Goal: Task Accomplishment & Management: Manage account settings

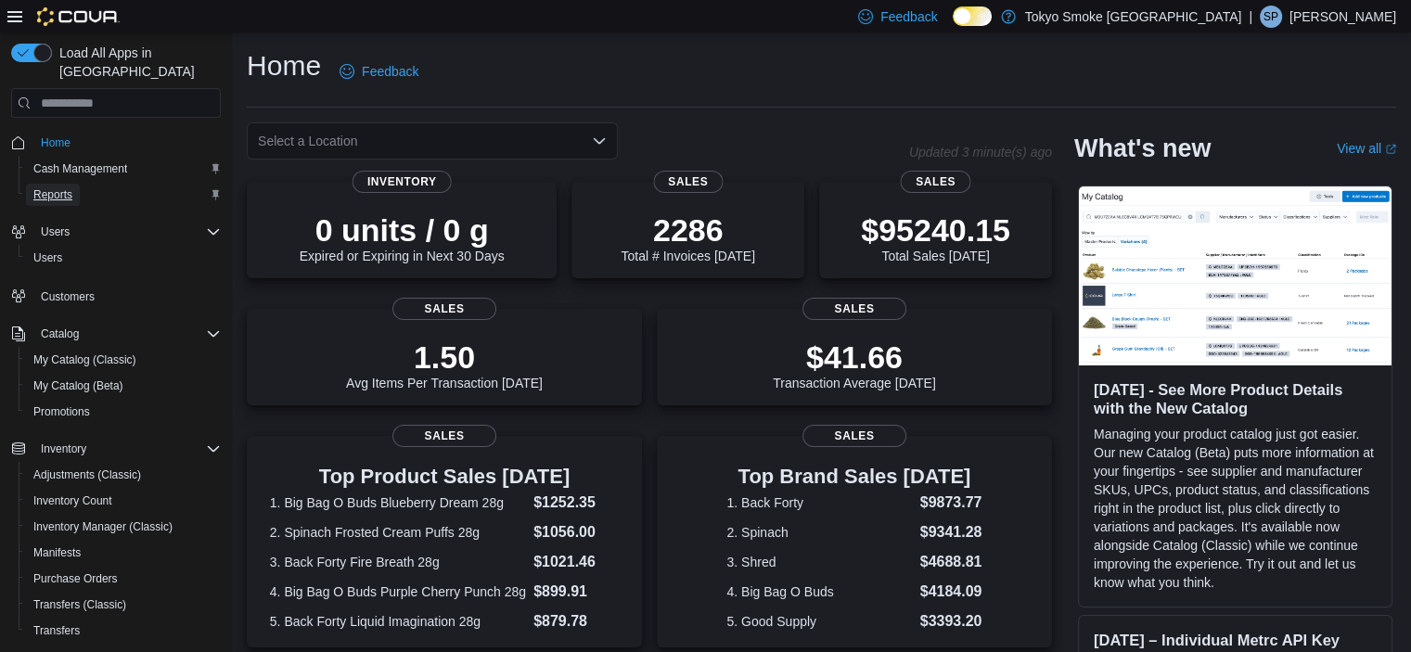
click at [45, 187] on span "Reports" at bounding box center [52, 194] width 39 height 15
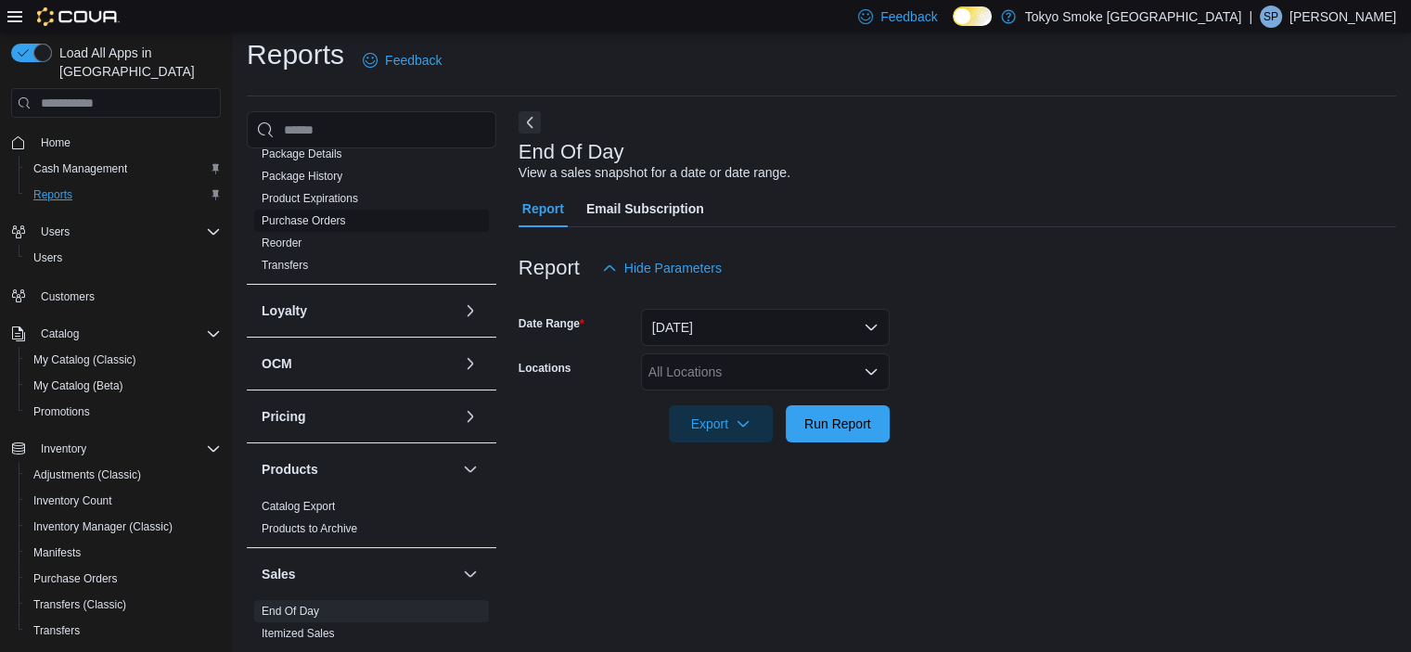
scroll to position [557, 0]
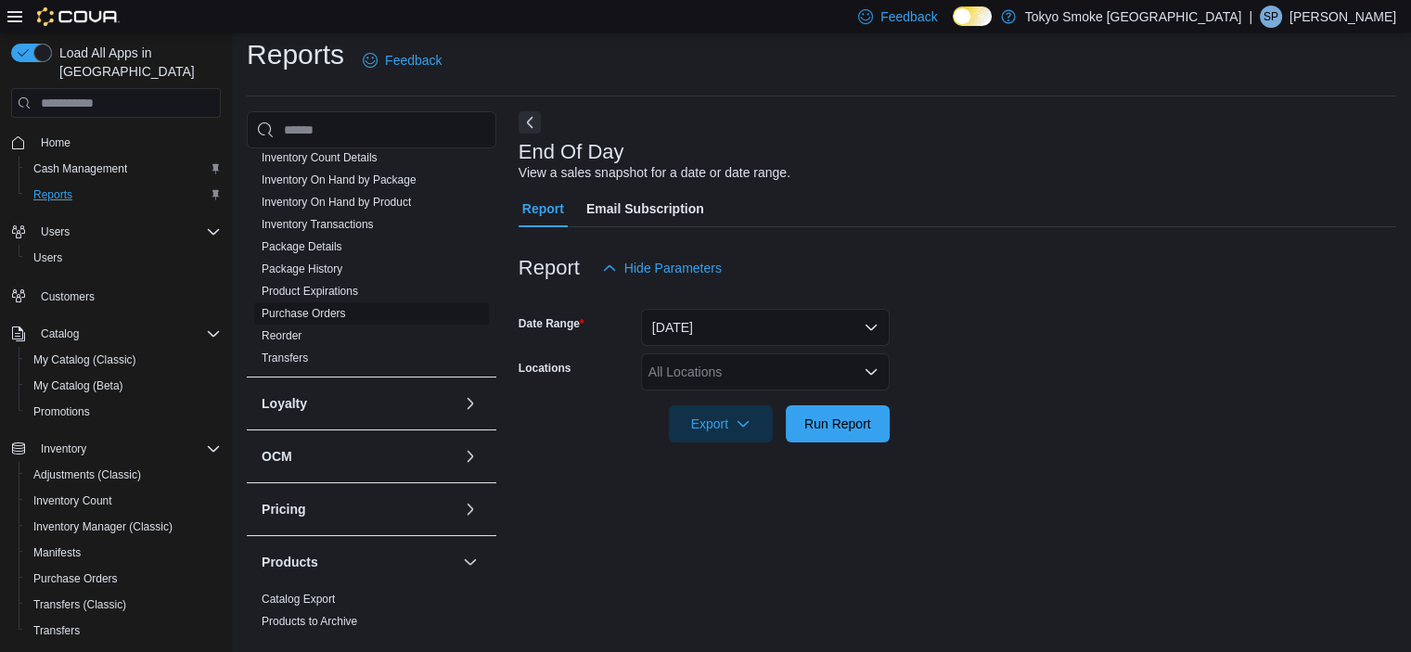
click at [324, 307] on link "Purchase Orders" at bounding box center [304, 313] width 84 height 13
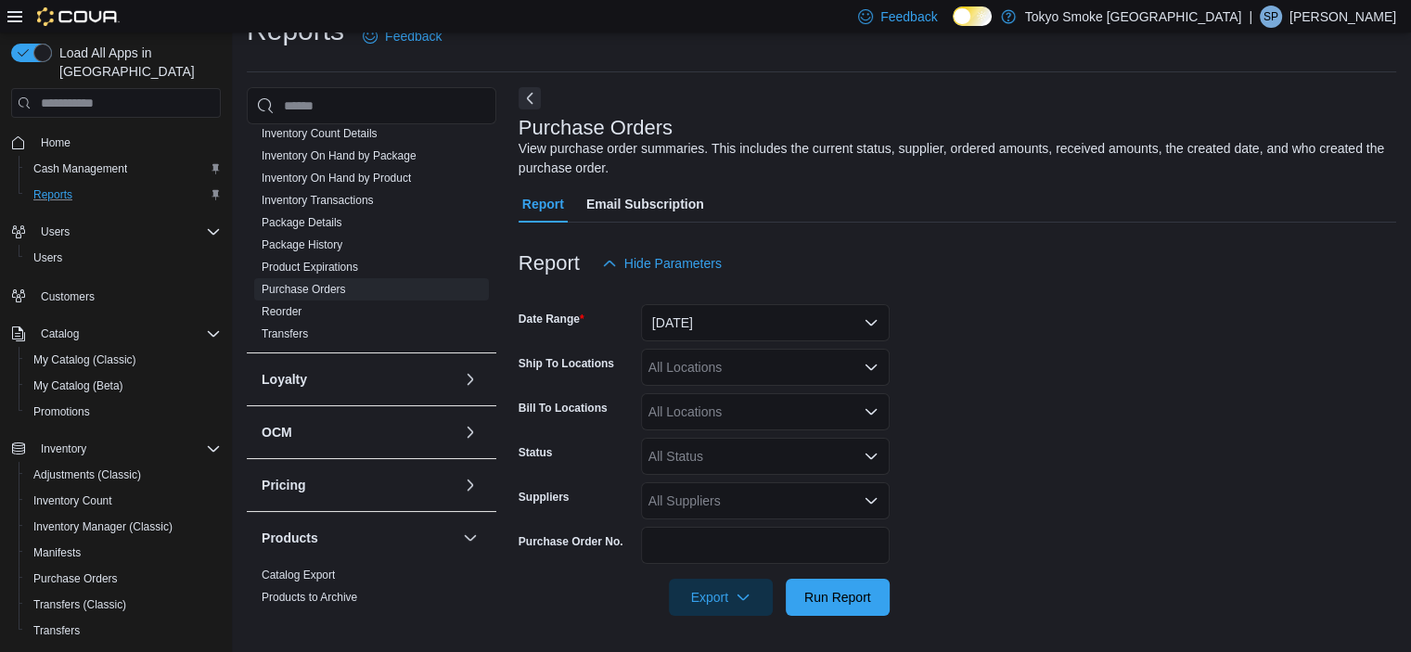
scroll to position [36, 0]
click at [792, 313] on button "Yesterday" at bounding box center [765, 321] width 249 height 37
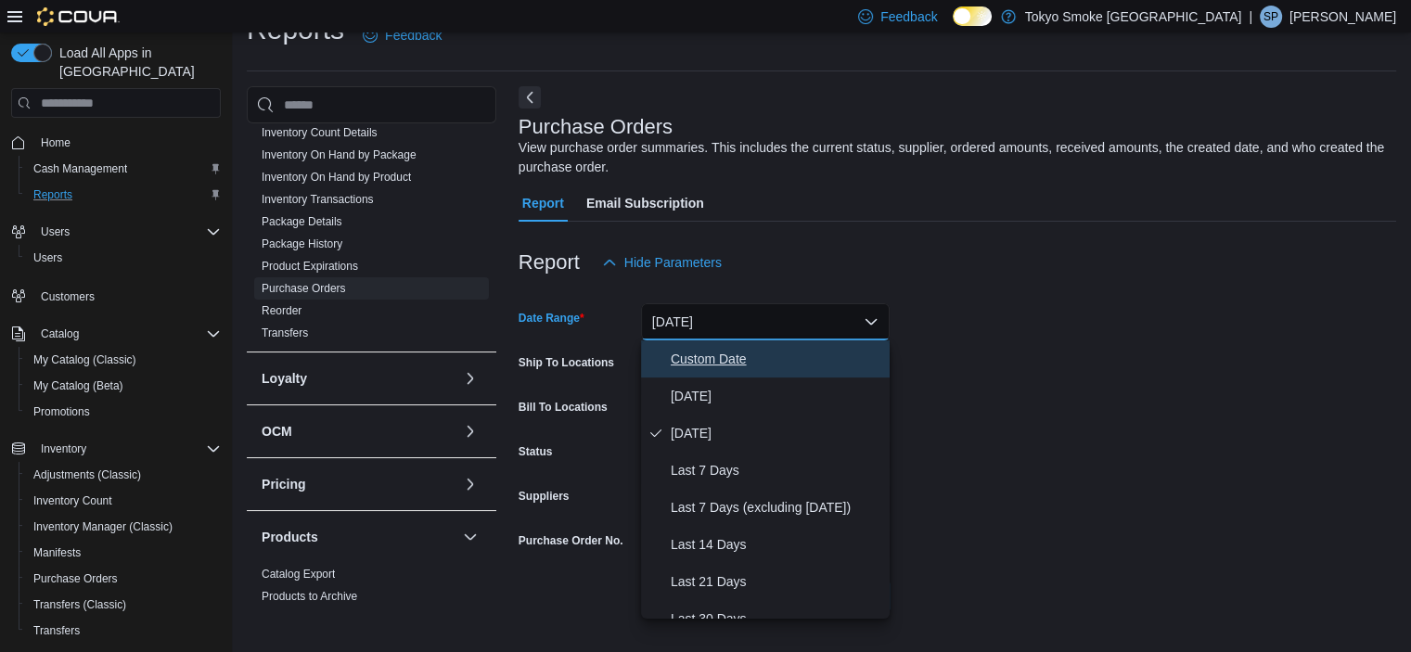
click at [720, 358] on span "Custom Date" at bounding box center [777, 359] width 212 height 22
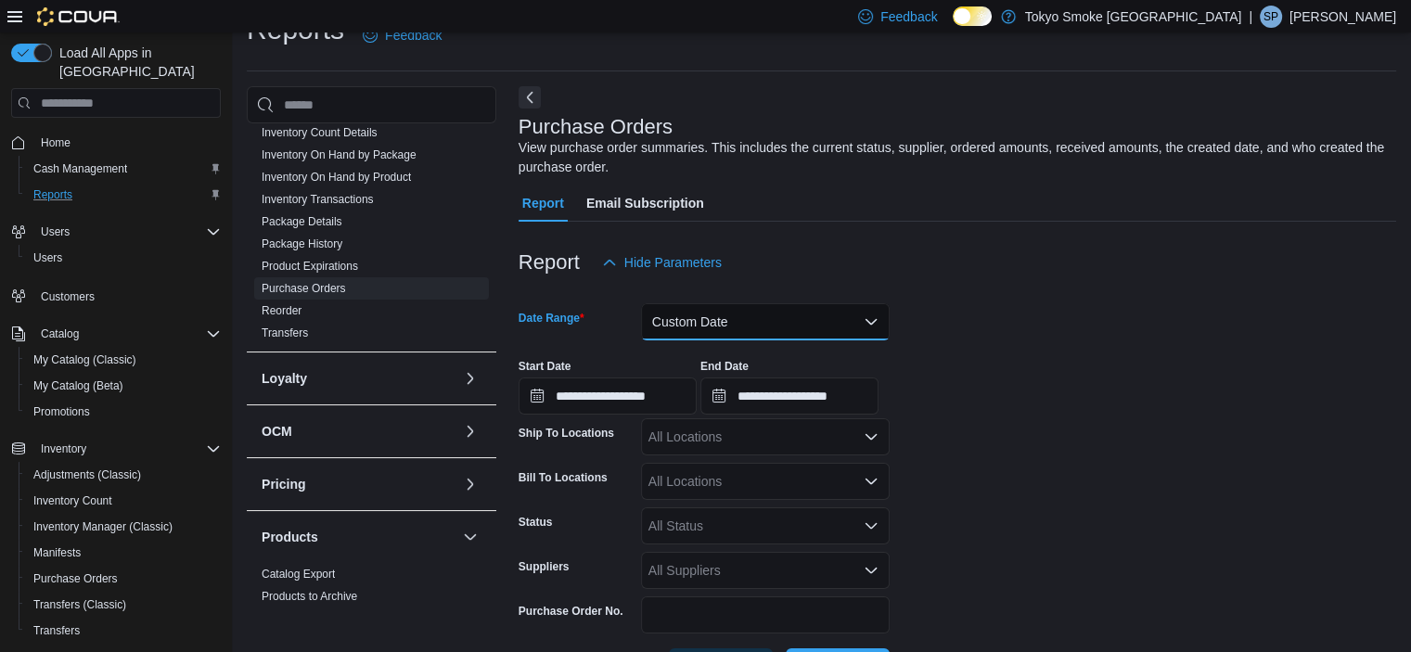
click at [738, 326] on button "Custom Date" at bounding box center [765, 321] width 249 height 37
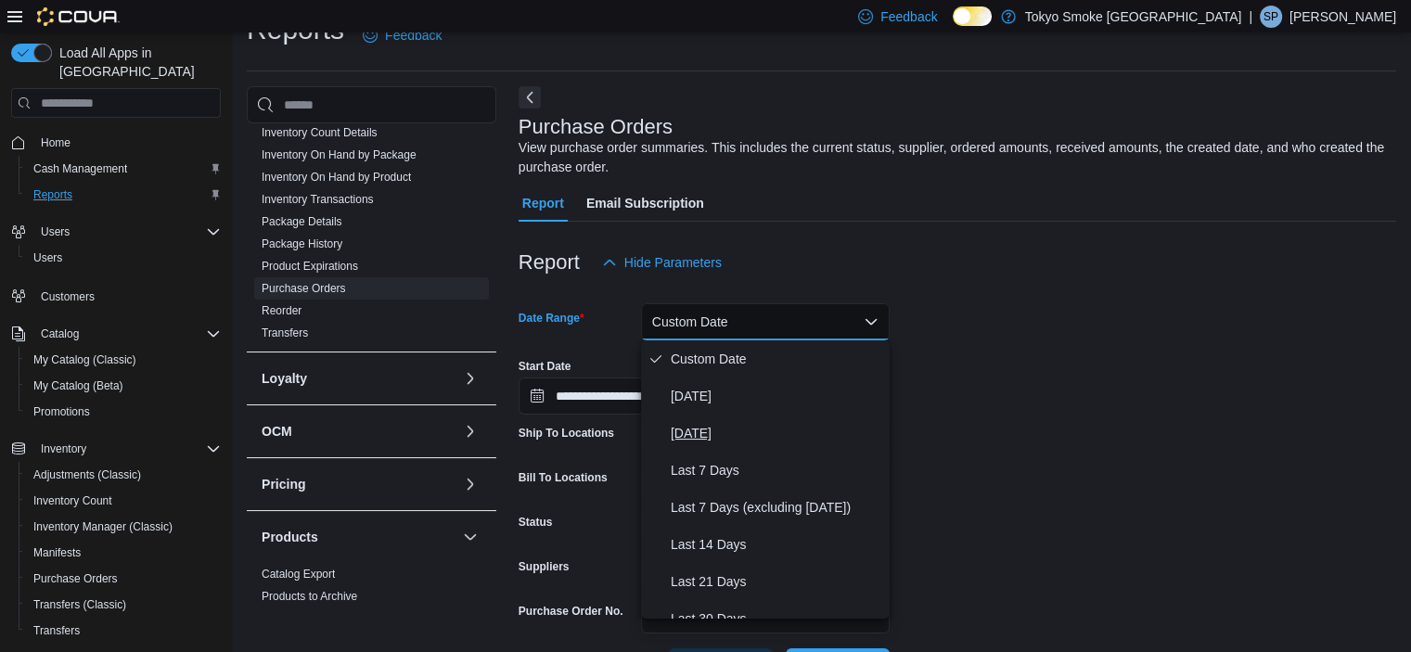
scroll to position [186, 0]
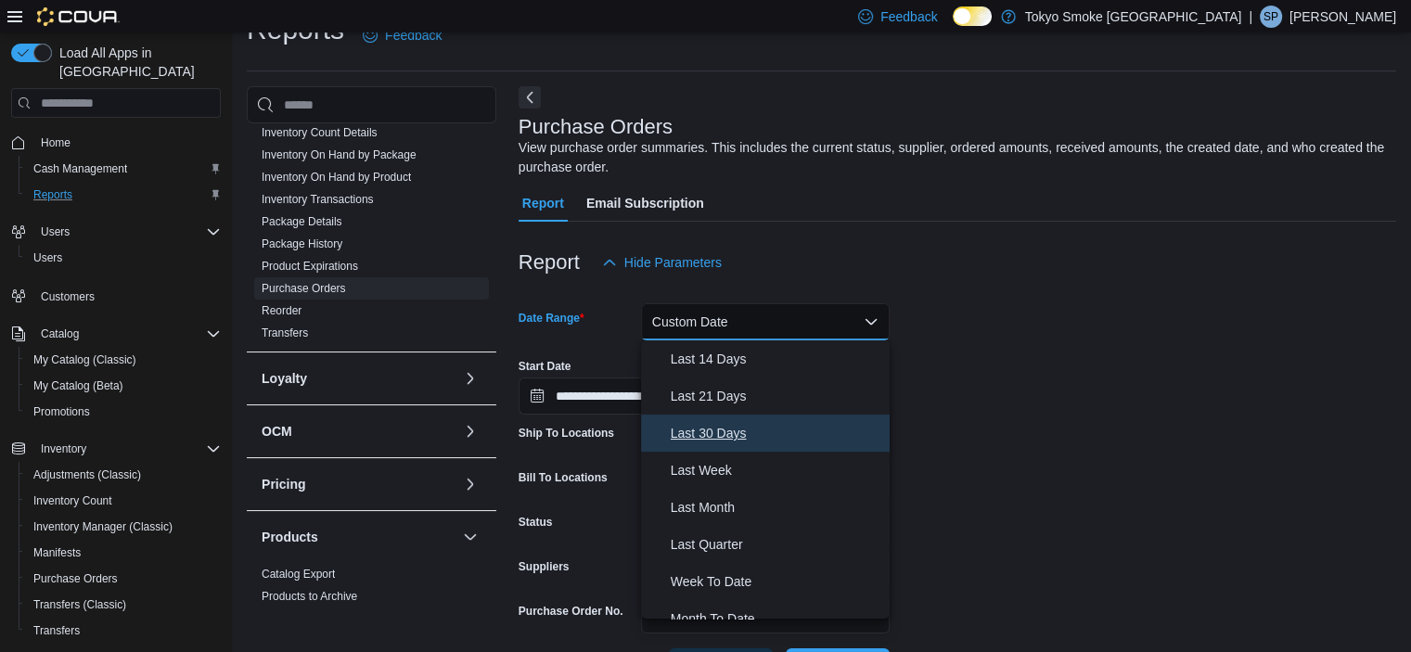
click at [726, 432] on span "Last 30 Days" at bounding box center [777, 433] width 212 height 22
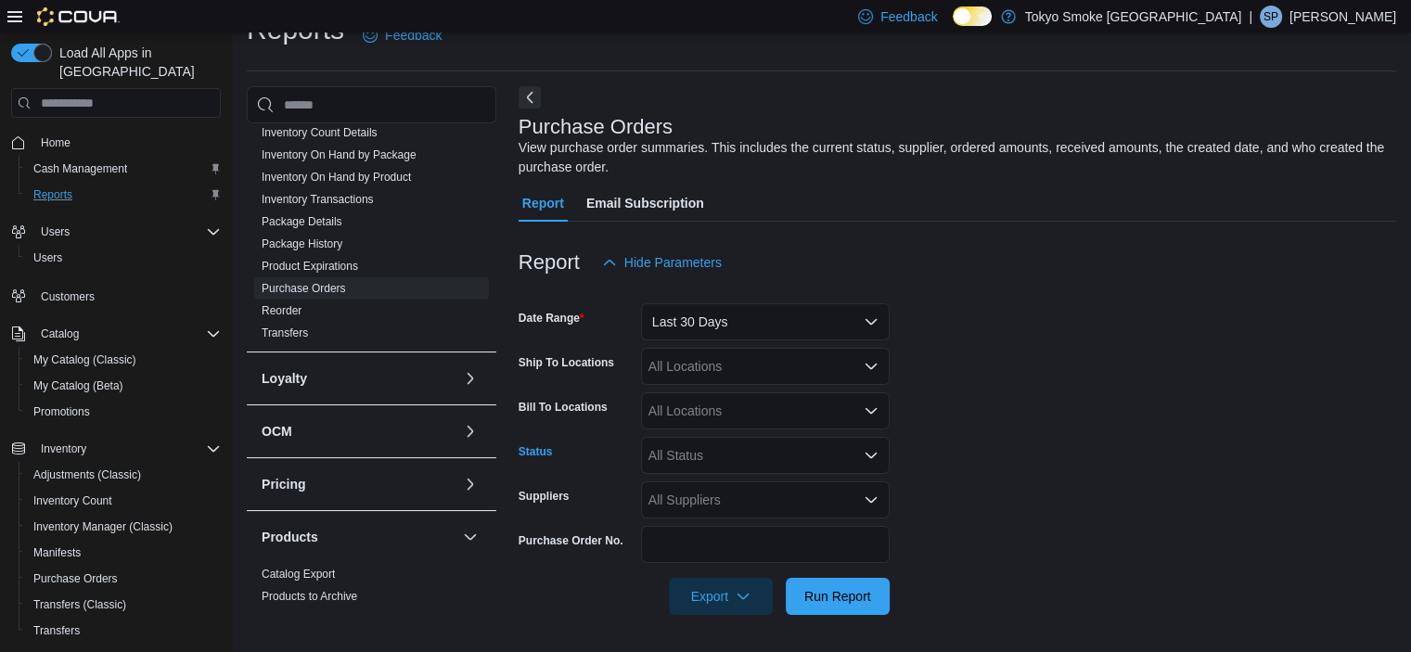
click at [728, 452] on div "All Status" at bounding box center [765, 455] width 249 height 37
click at [672, 308] on span "Submitted" at bounding box center [765, 310] width 226 height 19
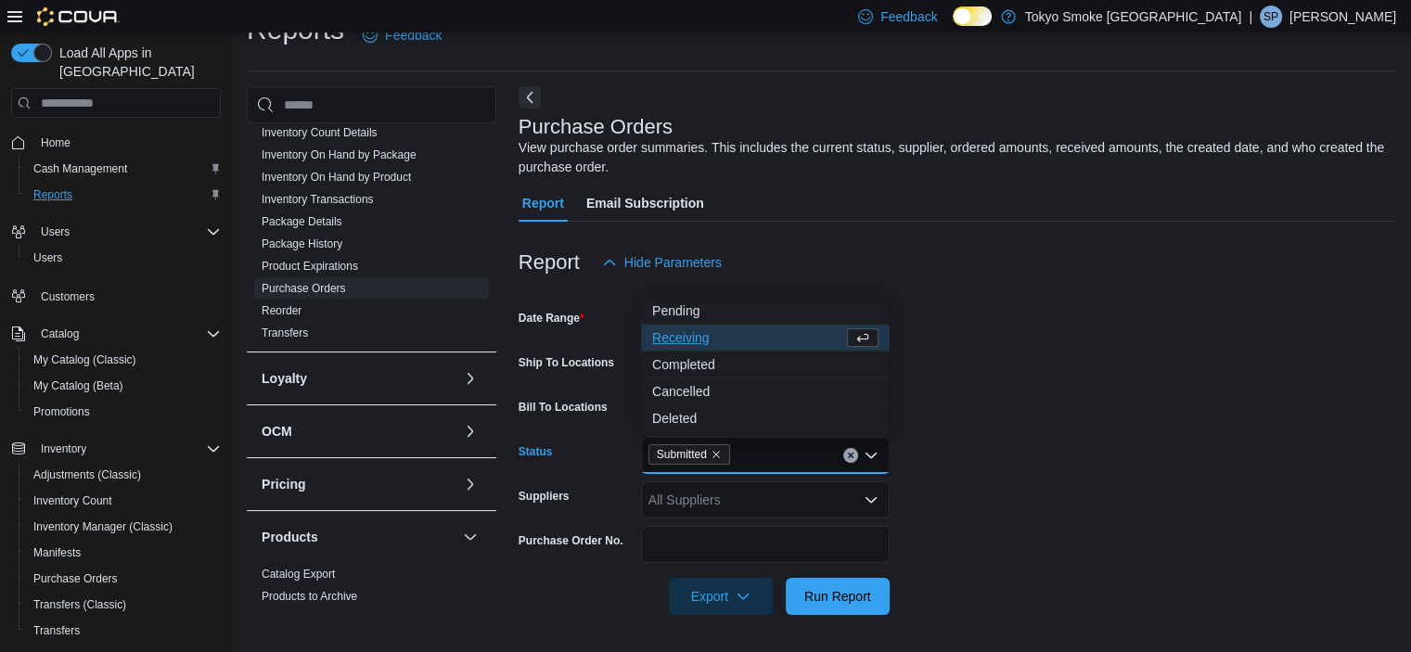
click at [1038, 316] on form "Date Range Last 30 Days Ship To Locations All Locations Bill To Locations All L…" at bounding box center [958, 448] width 878 height 334
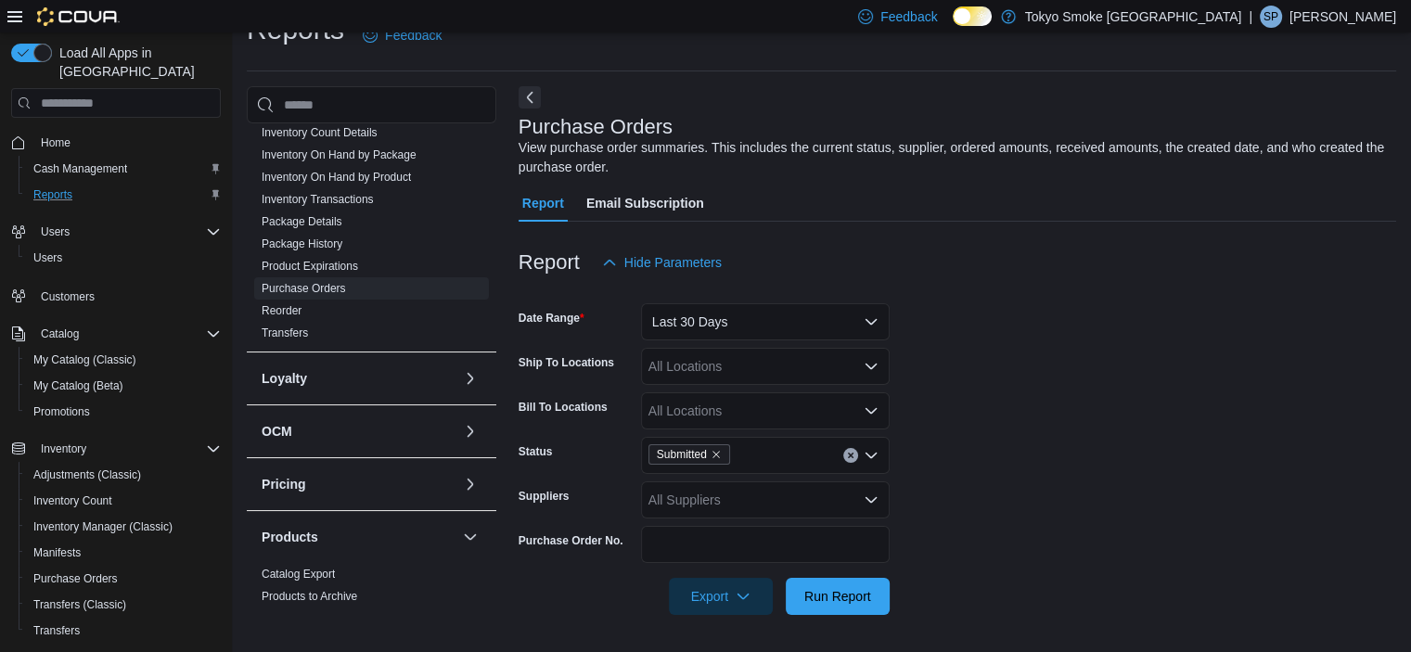
click at [779, 369] on div "All Locations" at bounding box center [765, 366] width 249 height 37
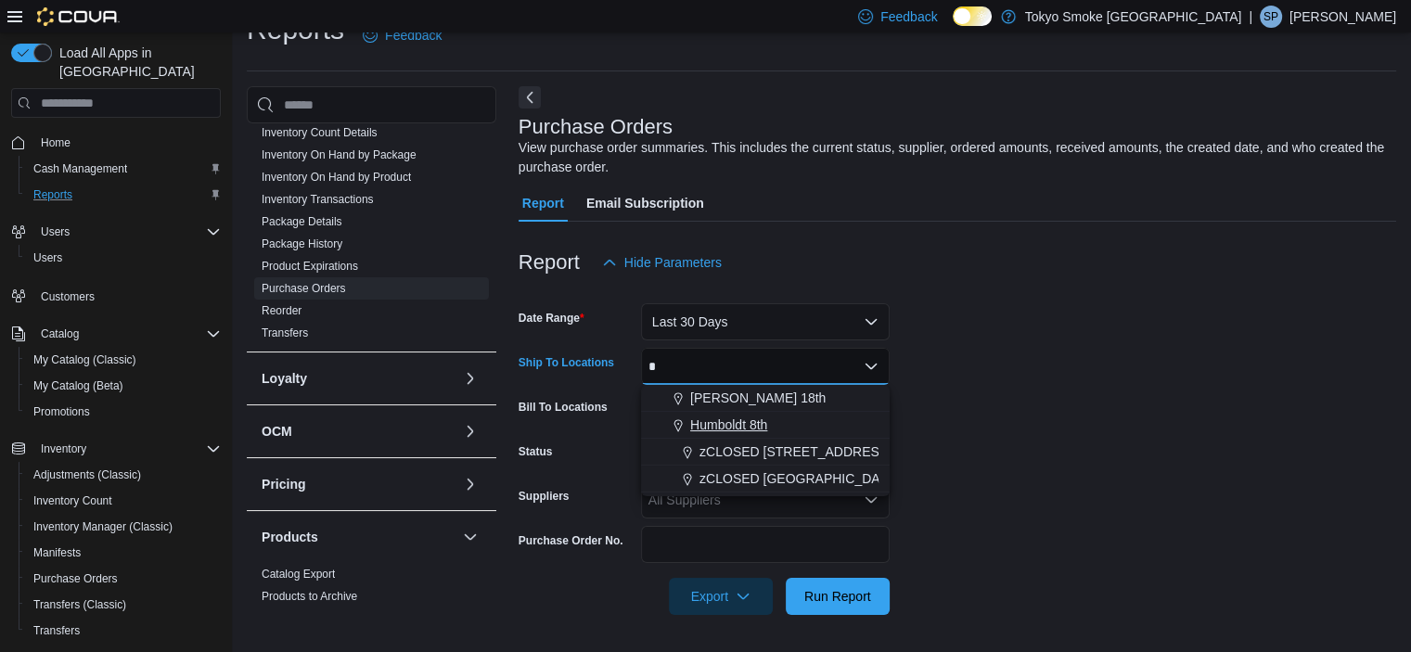
type input "*"
click at [741, 417] on span "Humboldt 8th" at bounding box center [728, 425] width 77 height 19
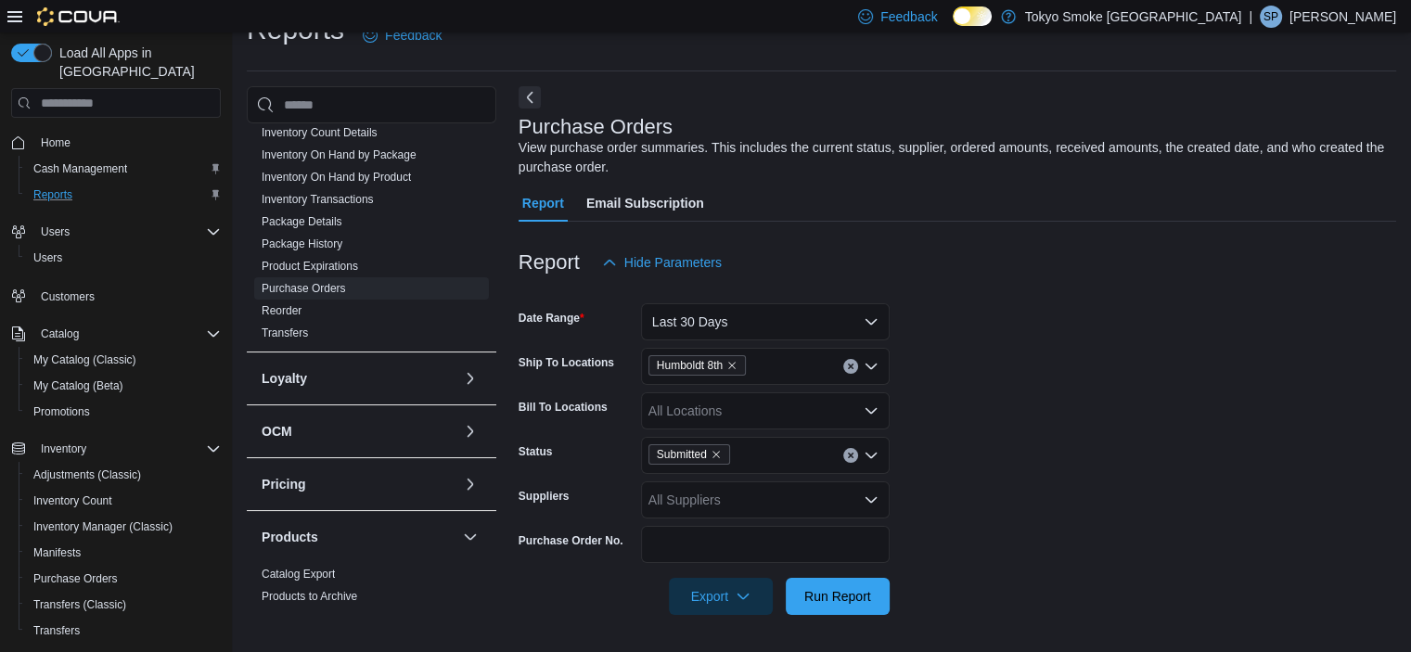
click at [1080, 384] on form "Date Range Last 30 Days Ship To Locations Humboldt 8th Bill To Locations All Lo…" at bounding box center [958, 448] width 878 height 334
click at [850, 599] on span "Run Report" at bounding box center [838, 595] width 67 height 19
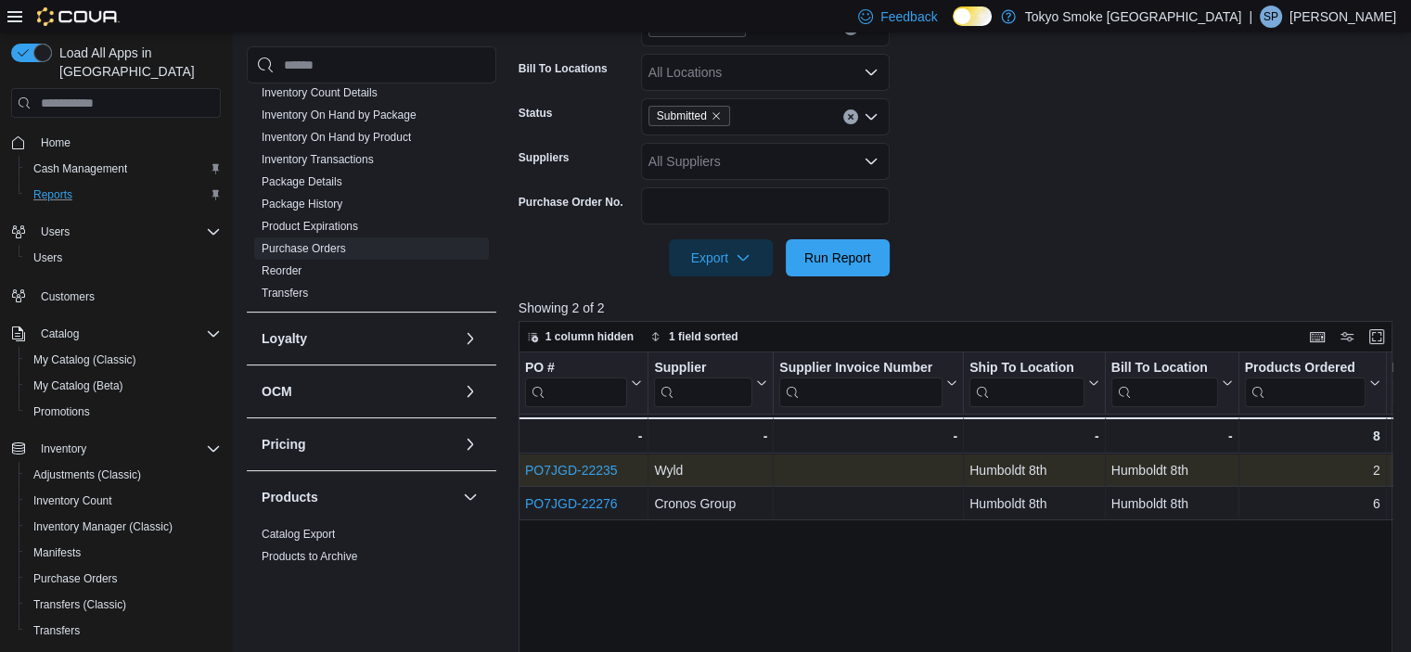
scroll to position [407, 0]
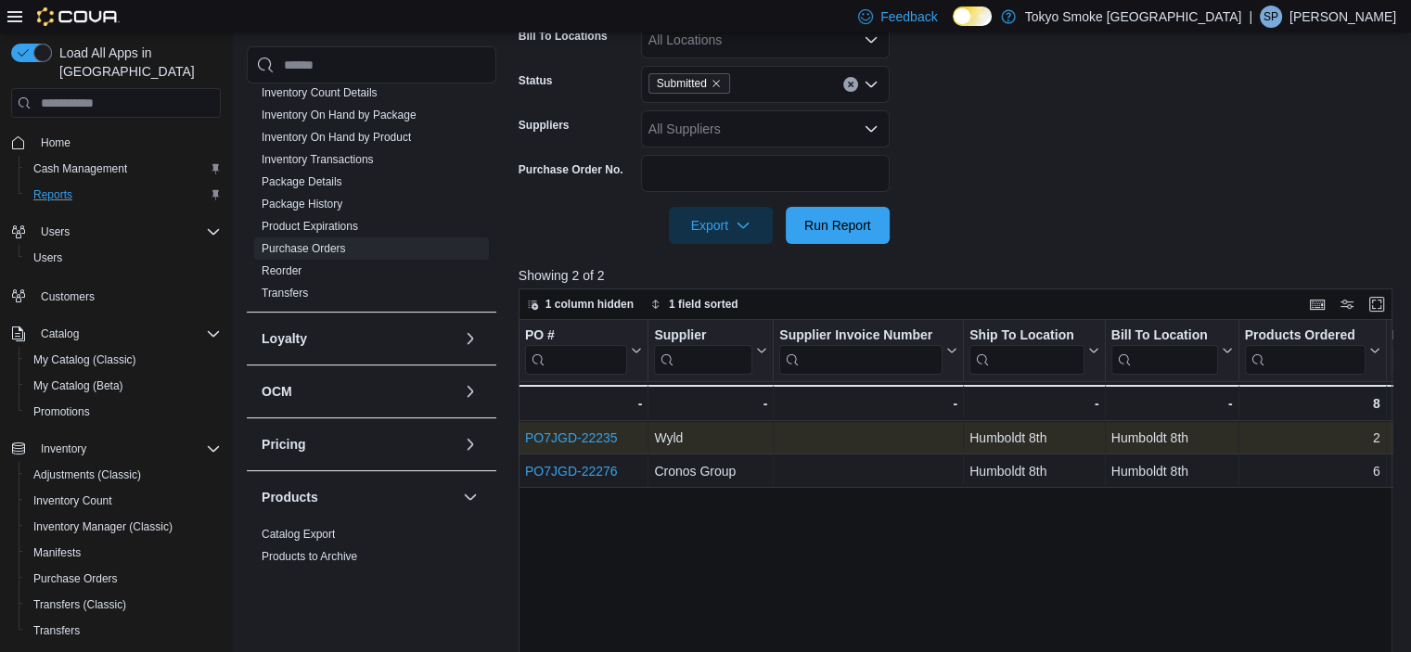
click at [575, 437] on link "PO7JGD-22235" at bounding box center [571, 438] width 93 height 15
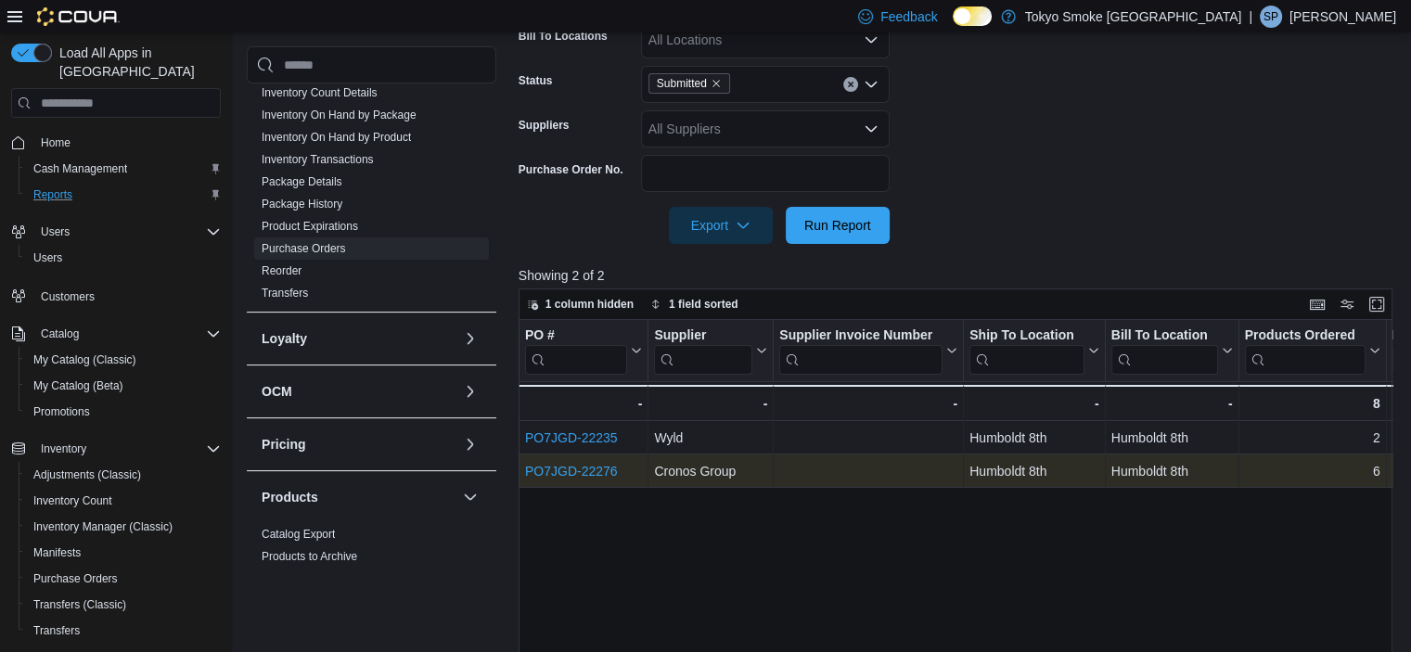
click at [572, 474] on link "PO7JGD-22276" at bounding box center [571, 471] width 93 height 15
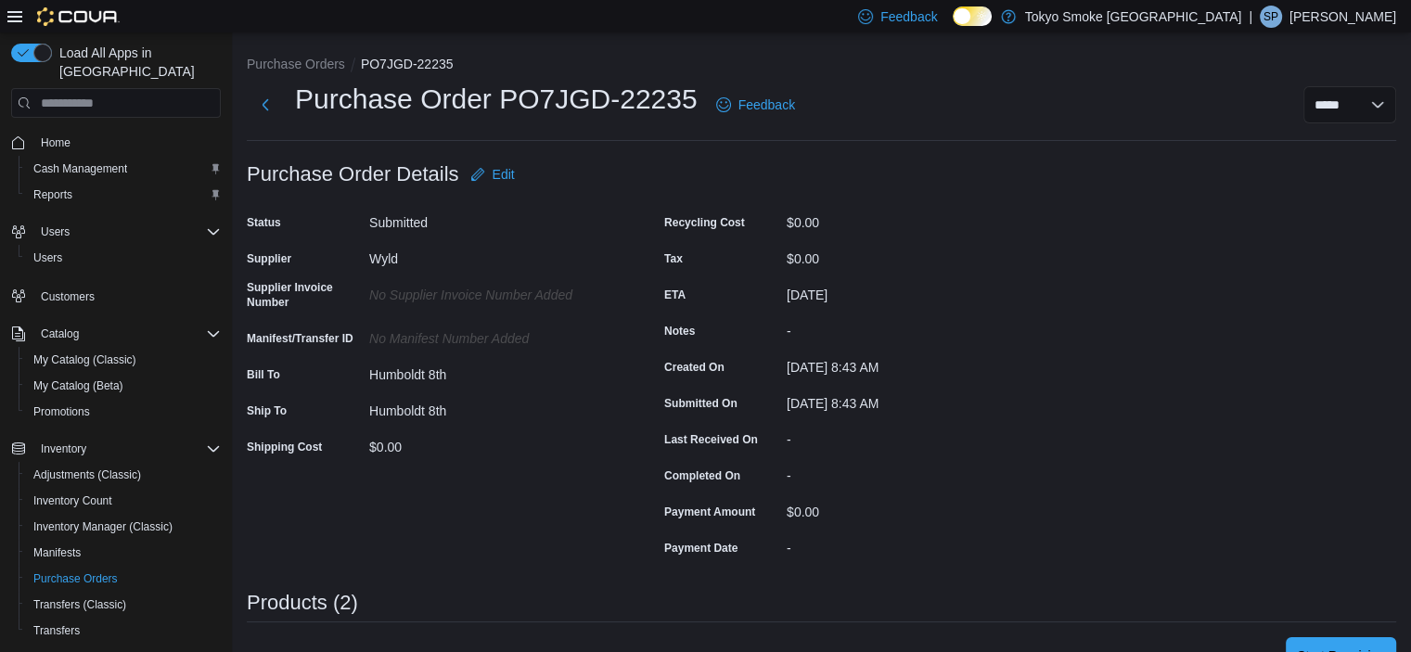
click at [316, 290] on label "Supplier Invoice Number" at bounding box center [304, 295] width 115 height 30
click at [510, 166] on span "Edit" at bounding box center [504, 174] width 22 height 19
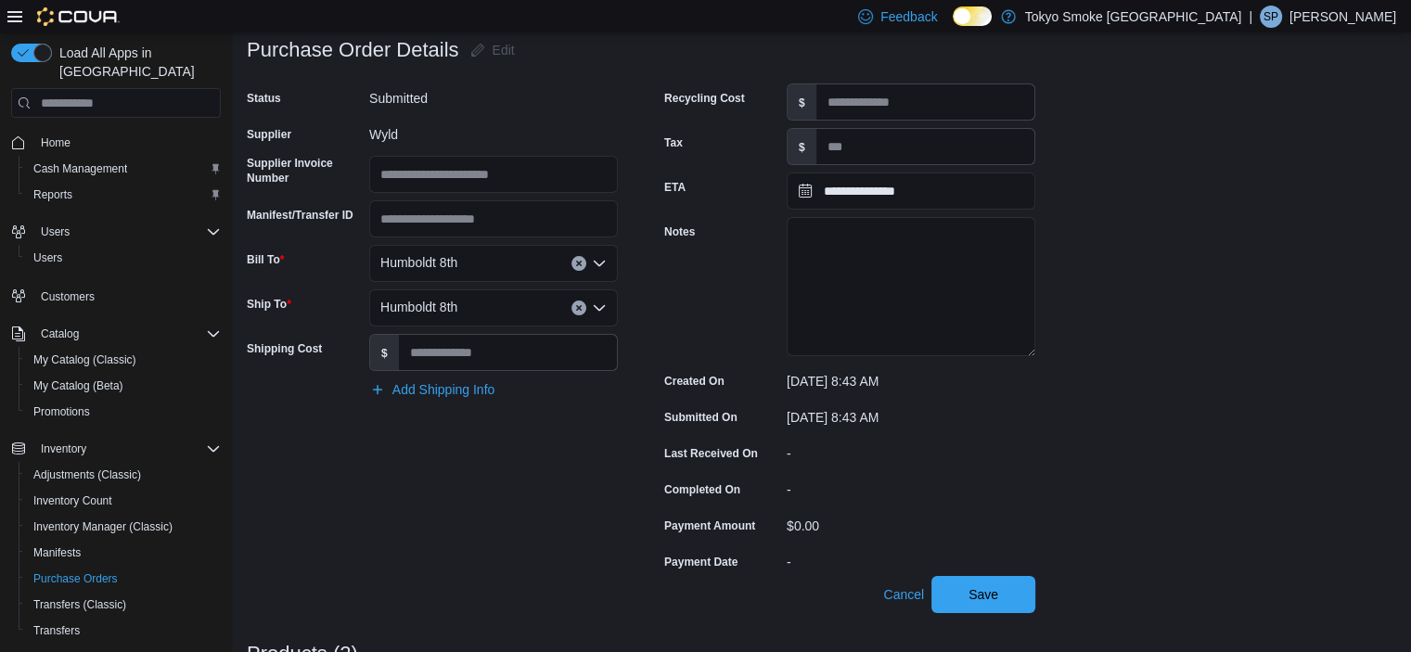
scroll to position [93, 0]
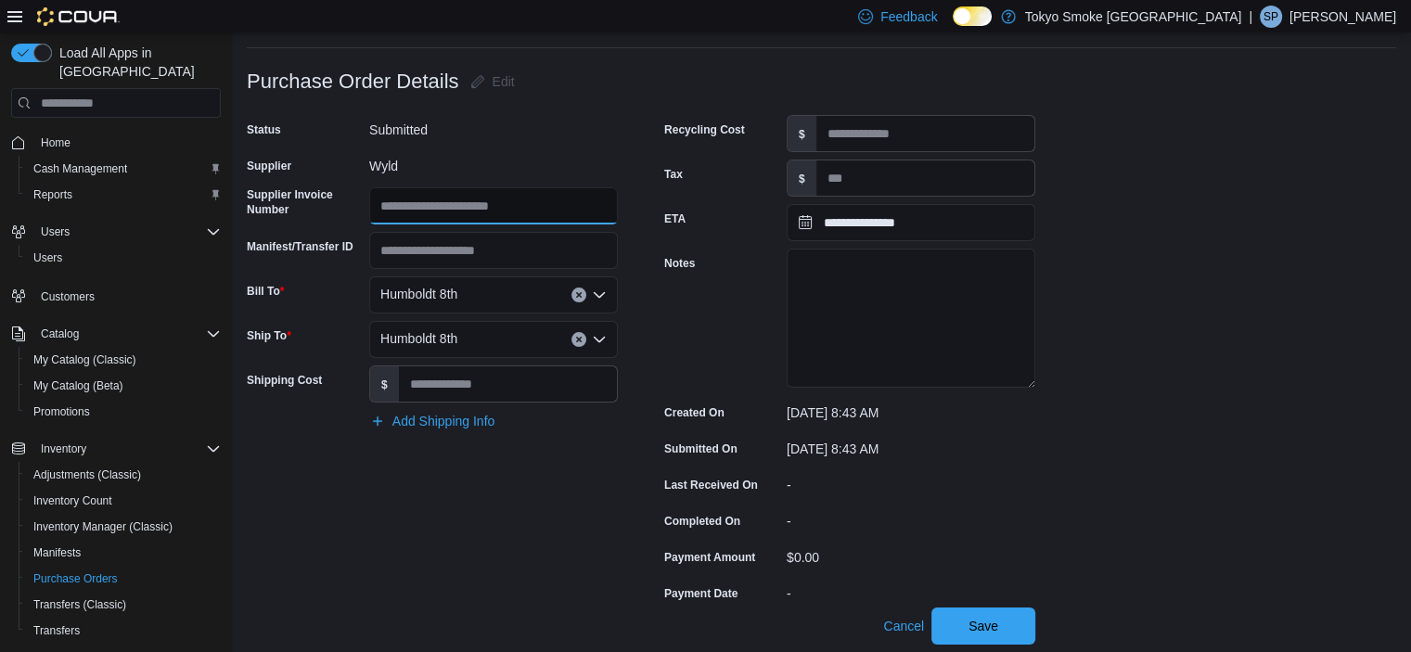
click at [468, 202] on input "Supplier Invoice Number" at bounding box center [493, 205] width 249 height 37
click at [394, 206] on input "*********" at bounding box center [493, 205] width 249 height 37
click at [462, 199] on input "**********" at bounding box center [493, 205] width 249 height 37
type input "*********"
click at [638, 188] on div "**********" at bounding box center [641, 361] width 789 height 493
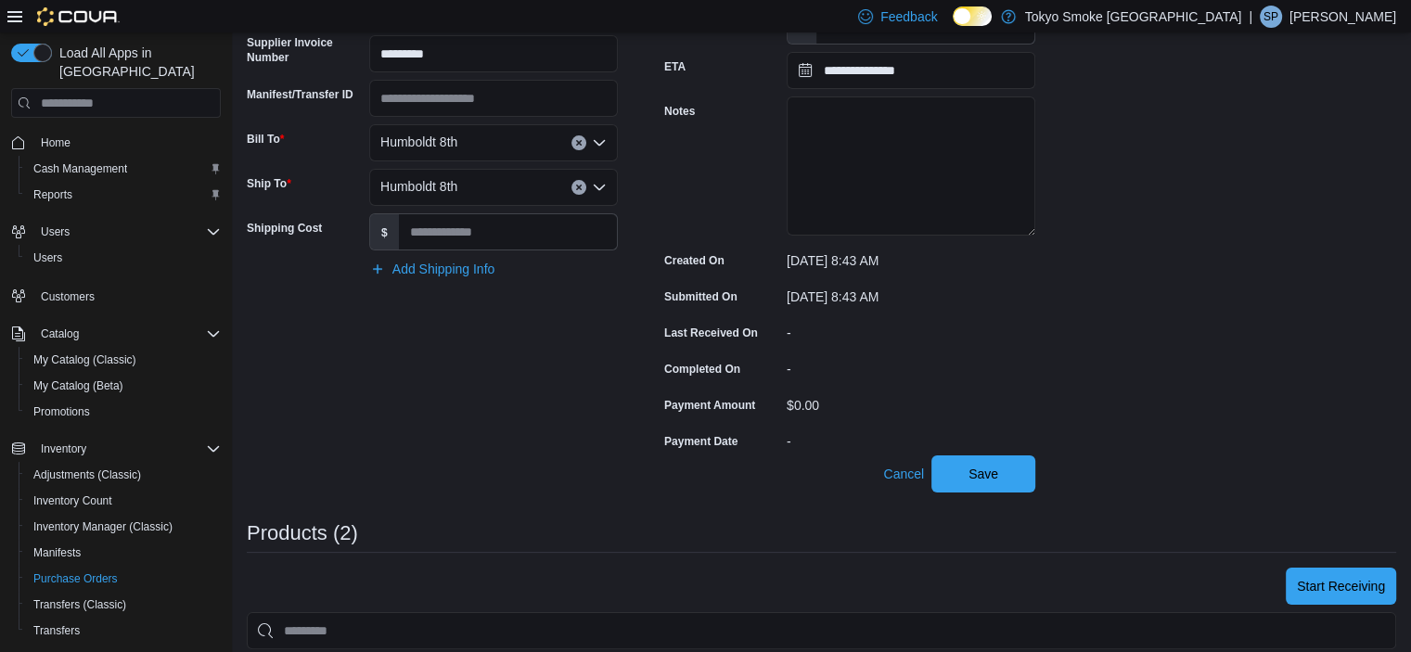
scroll to position [278, 0]
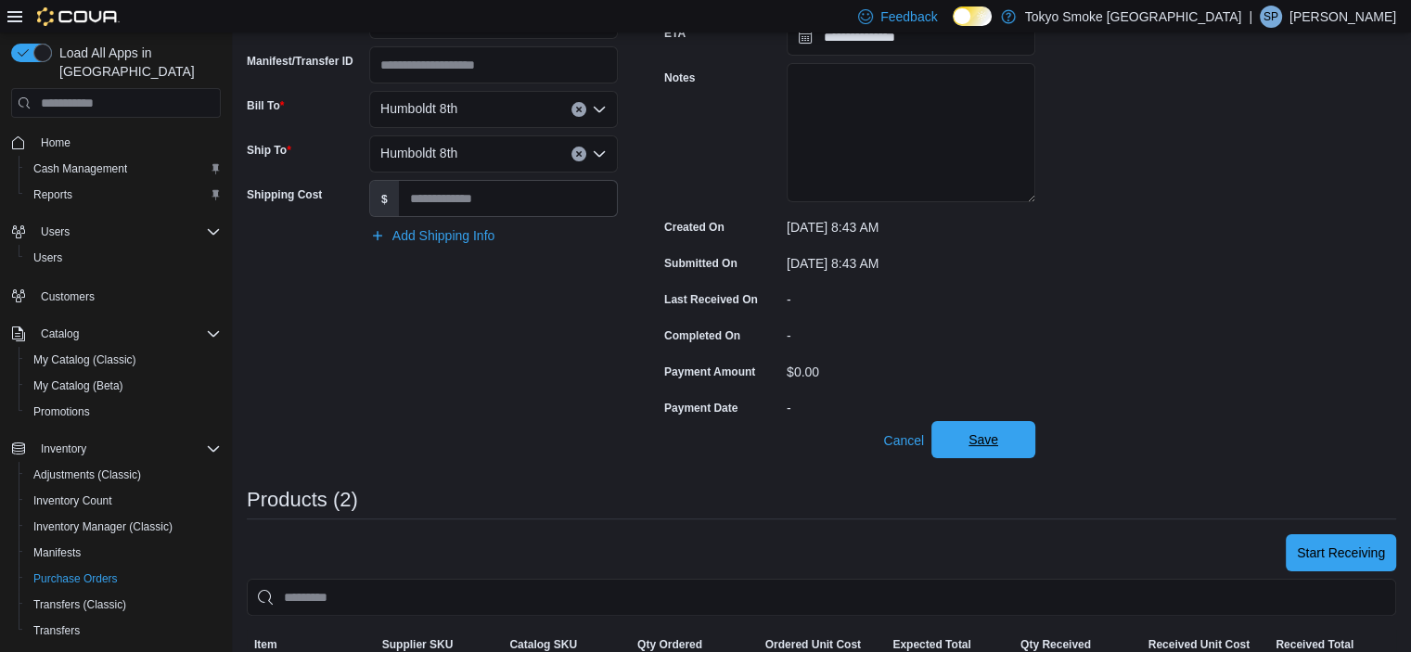
click at [959, 452] on span "Save" at bounding box center [984, 439] width 82 height 37
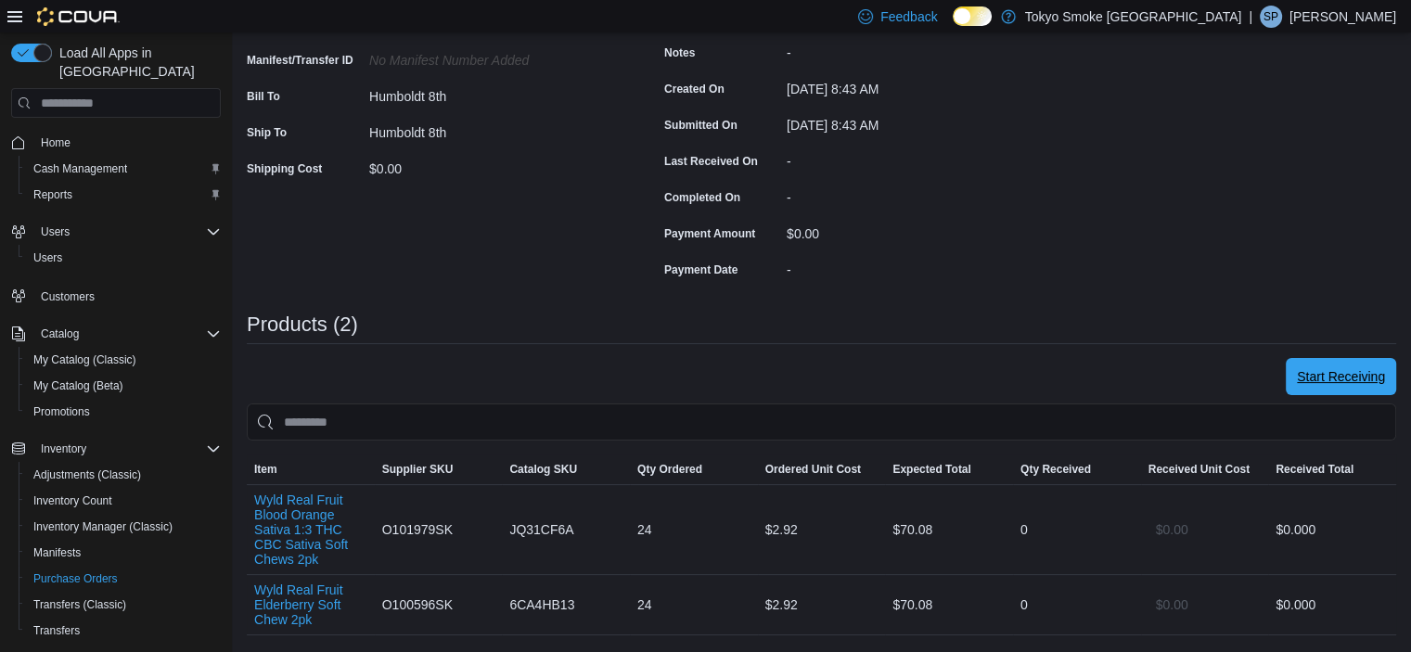
click at [1372, 380] on span "Start Receiving" at bounding box center [1341, 376] width 88 height 19
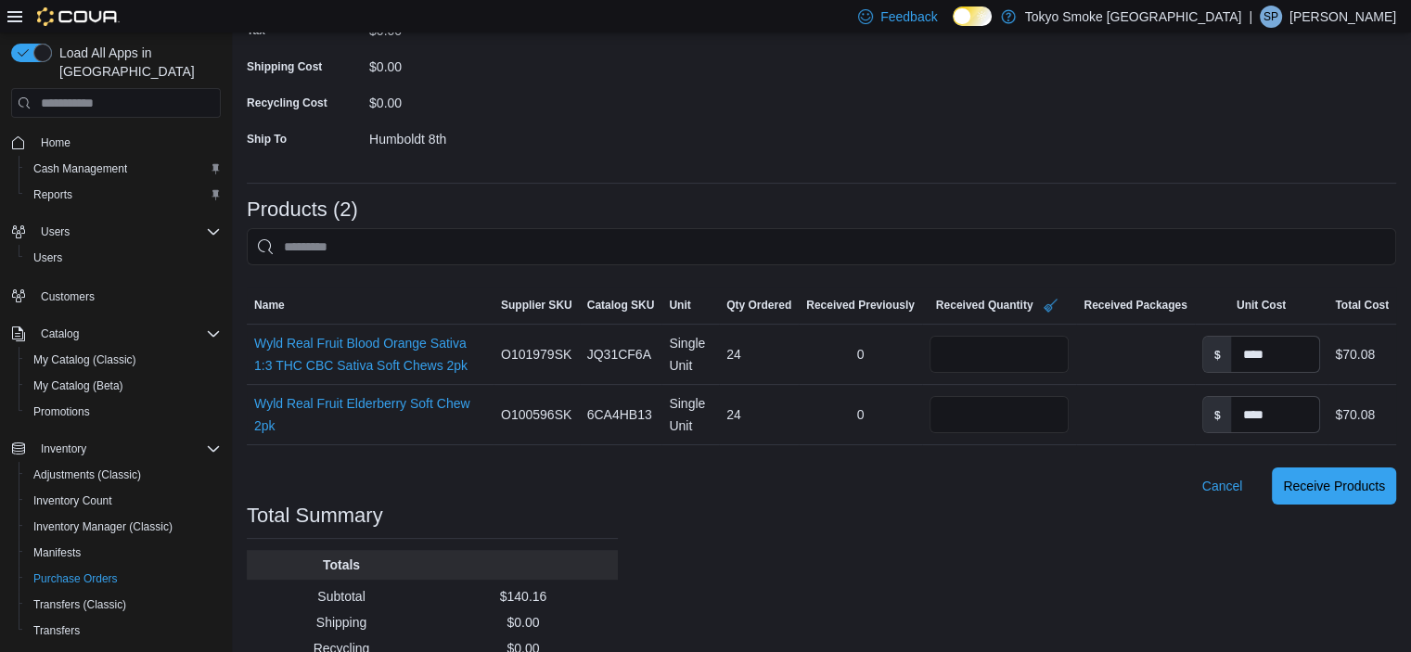
scroll to position [352, 0]
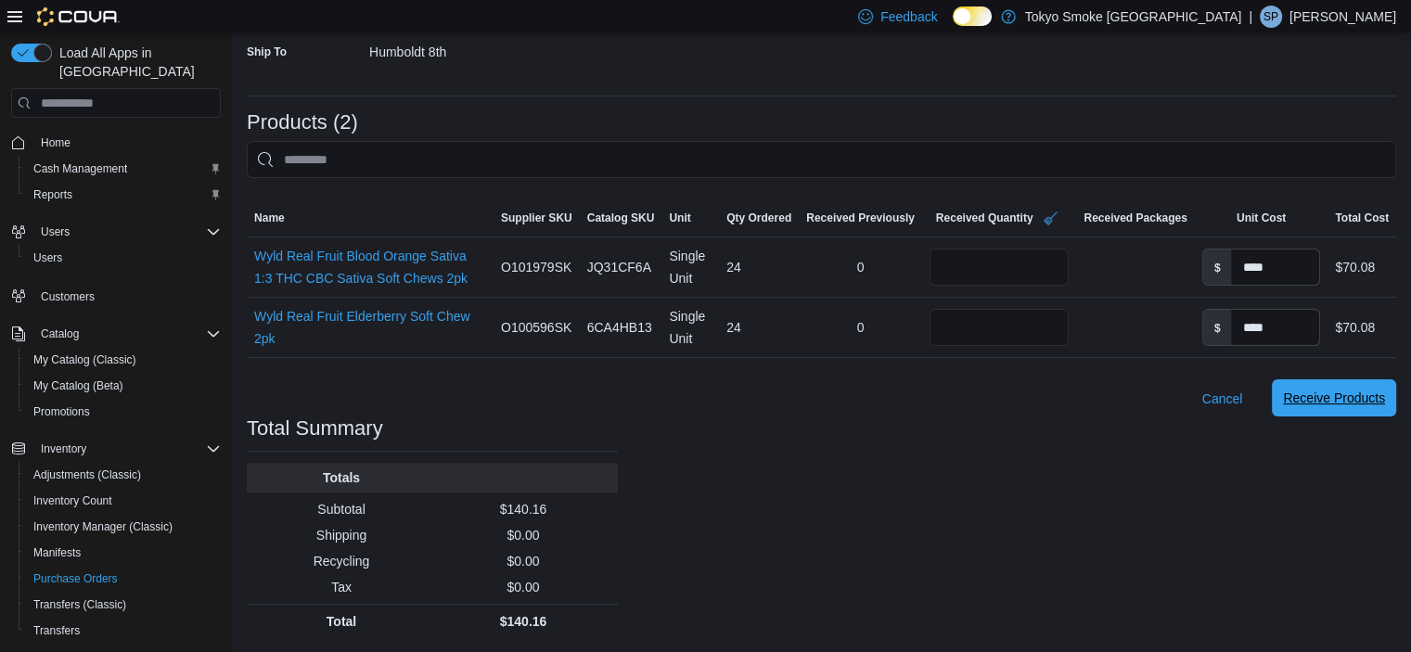
click at [1358, 403] on span "Receive Products" at bounding box center [1334, 398] width 102 height 19
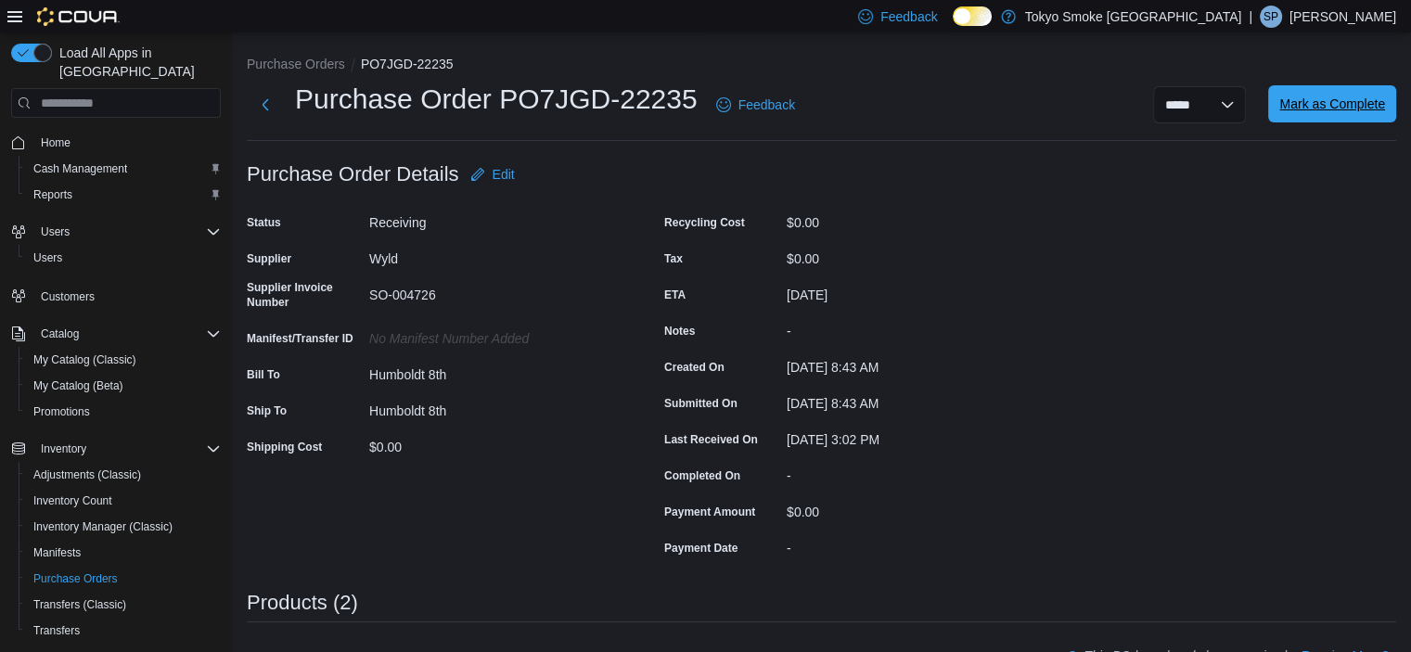
click at [1320, 102] on span "Mark as Complete" at bounding box center [1333, 104] width 106 height 19
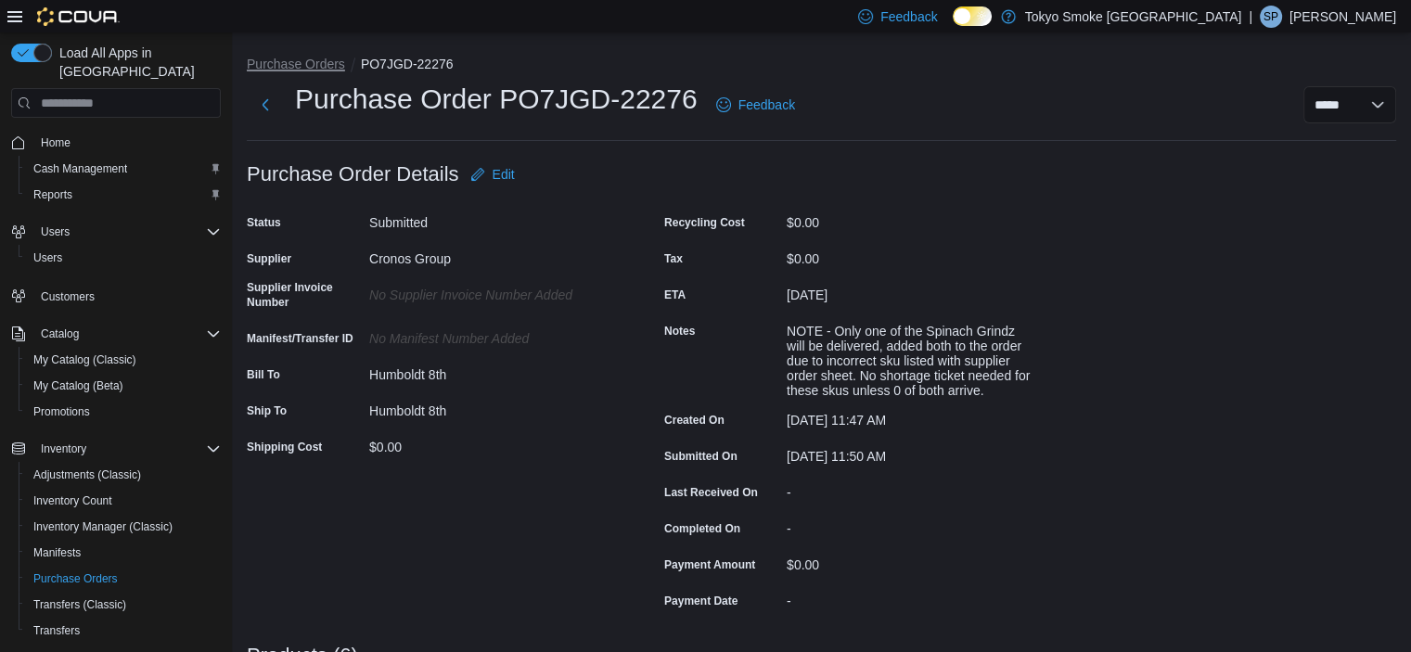
click at [308, 65] on button "Purchase Orders" at bounding box center [296, 64] width 98 height 15
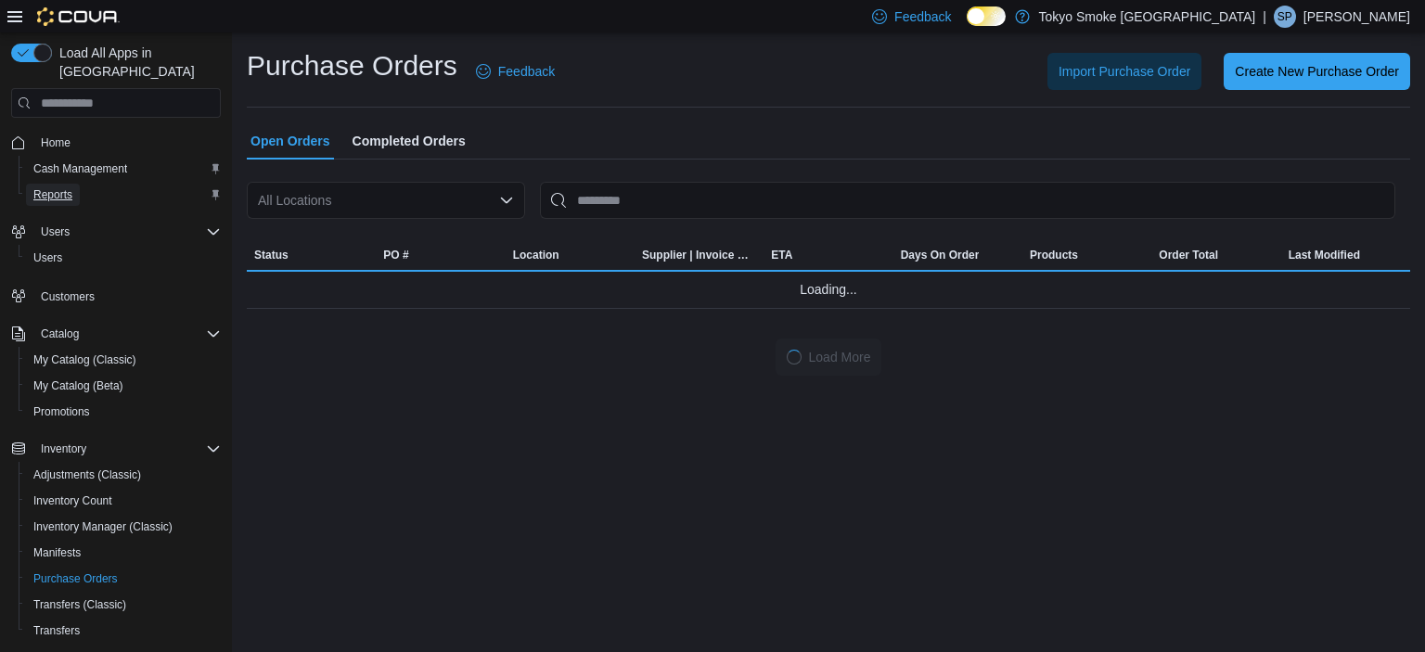
click at [59, 187] on span "Reports" at bounding box center [52, 194] width 39 height 15
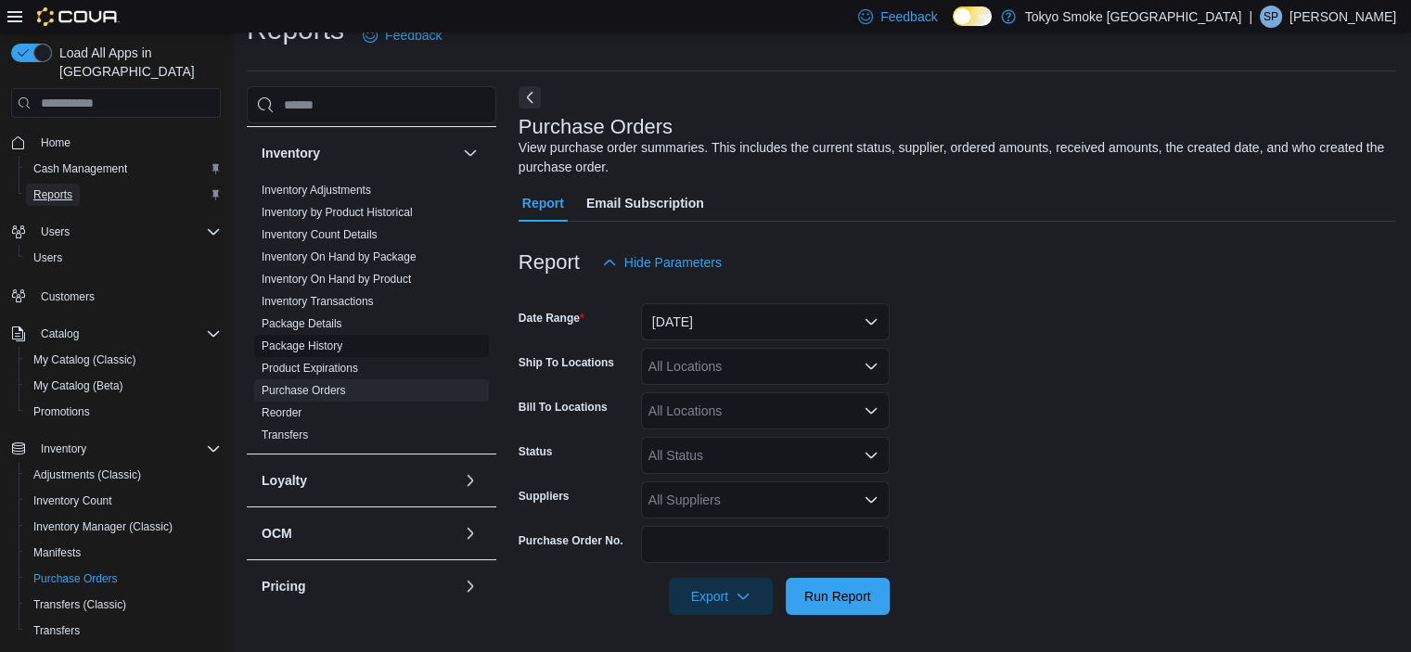
scroll to position [464, 0]
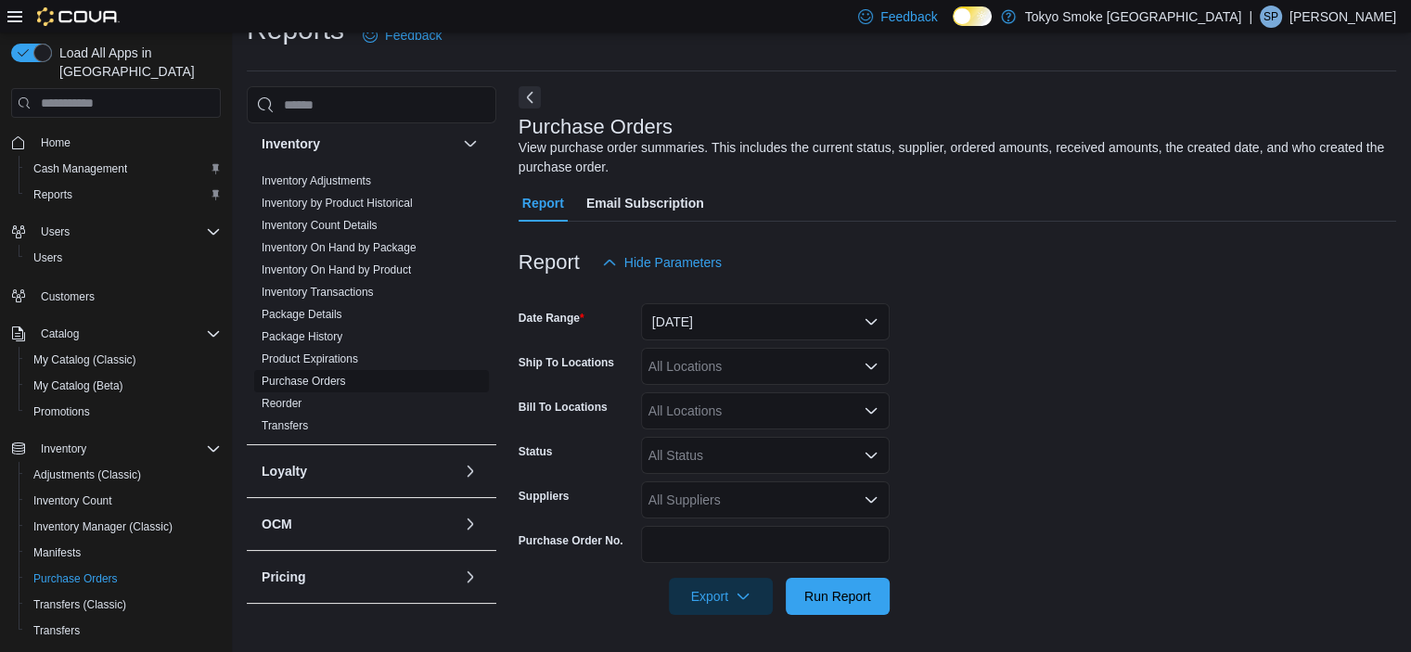
click at [326, 375] on link "Purchase Orders" at bounding box center [304, 381] width 84 height 13
click at [762, 309] on button "Yesterday" at bounding box center [765, 321] width 249 height 37
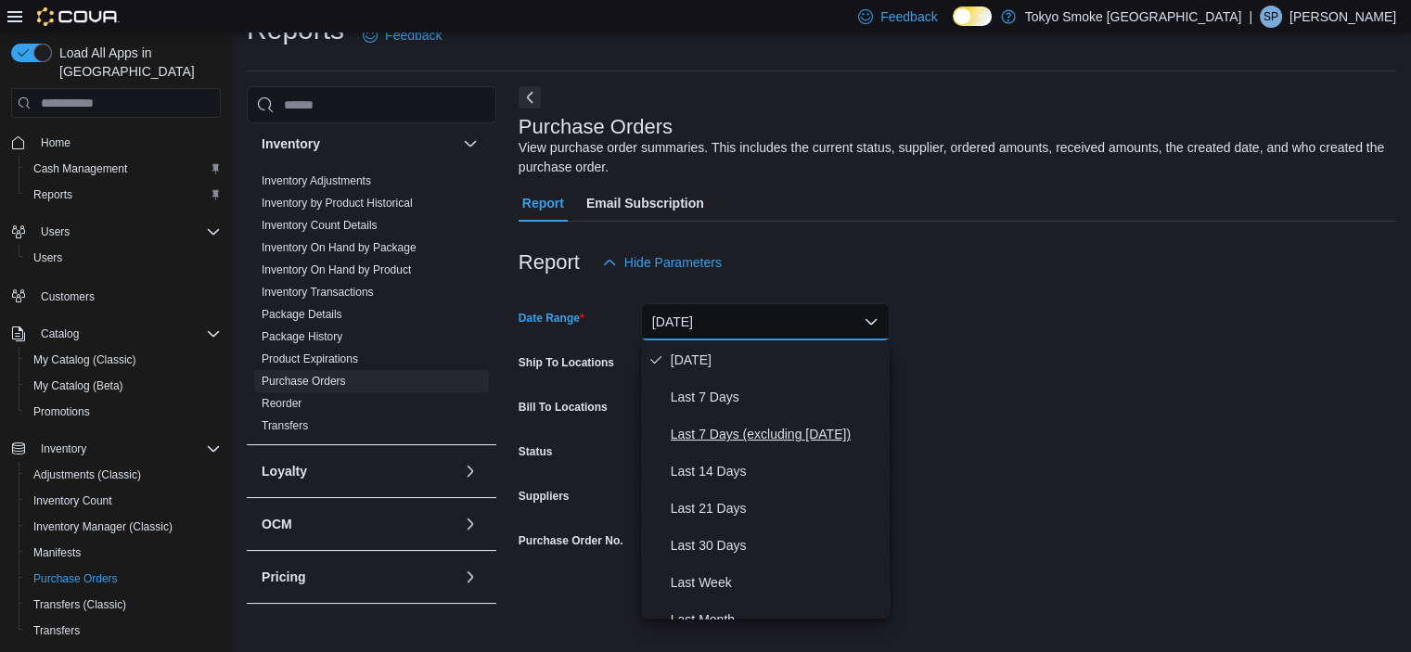
scroll to position [186, 0]
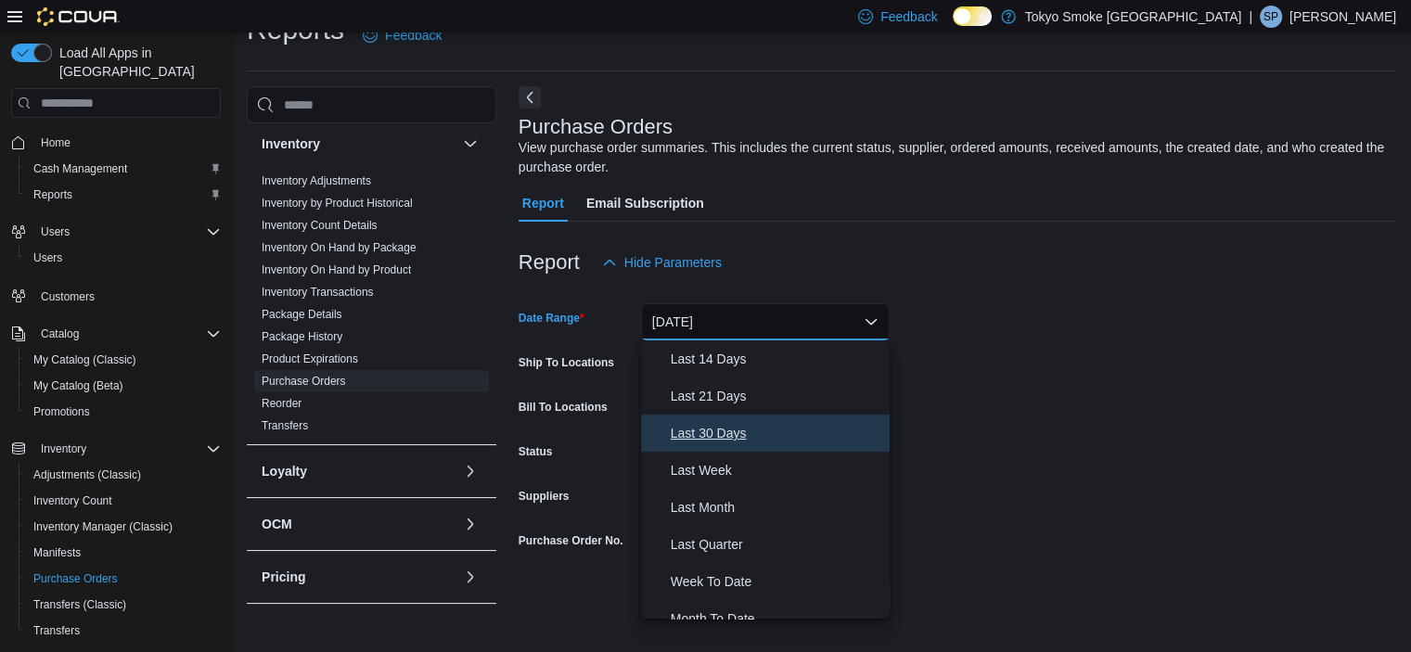
click at [698, 427] on span "Last 30 Days" at bounding box center [777, 433] width 212 height 22
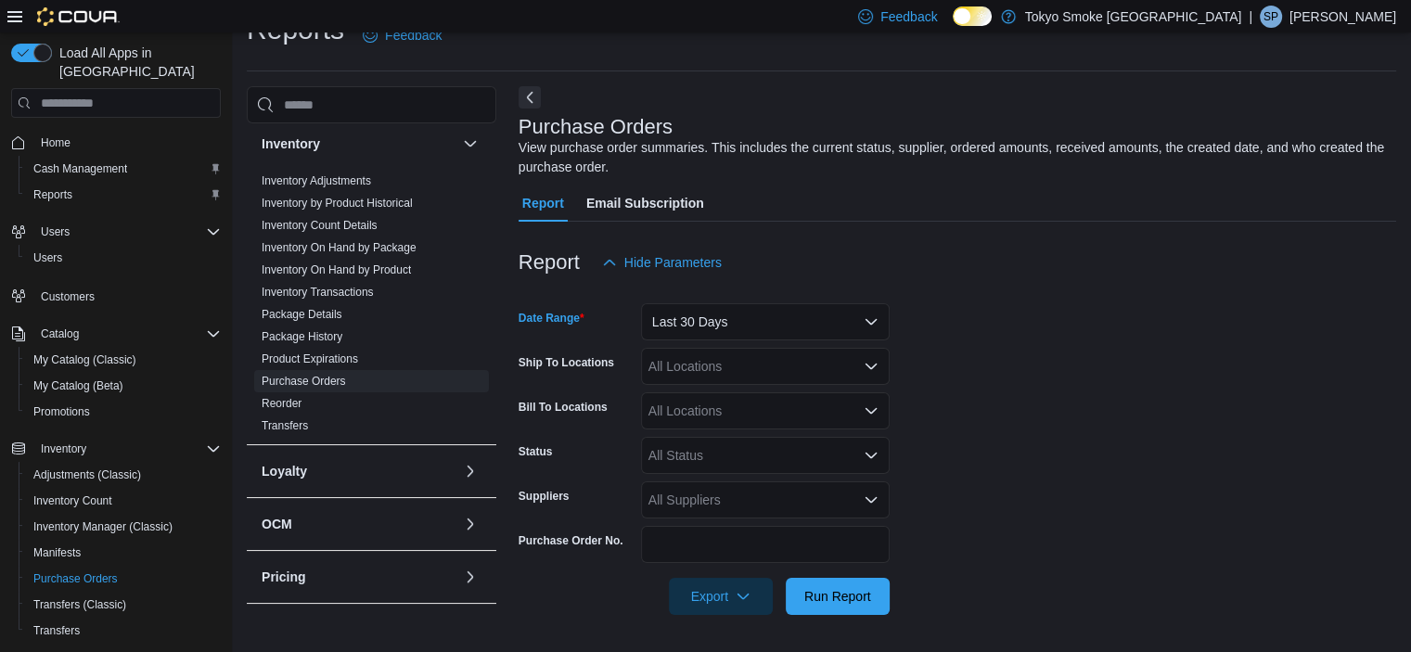
click at [690, 366] on div "All Locations" at bounding box center [765, 366] width 249 height 37
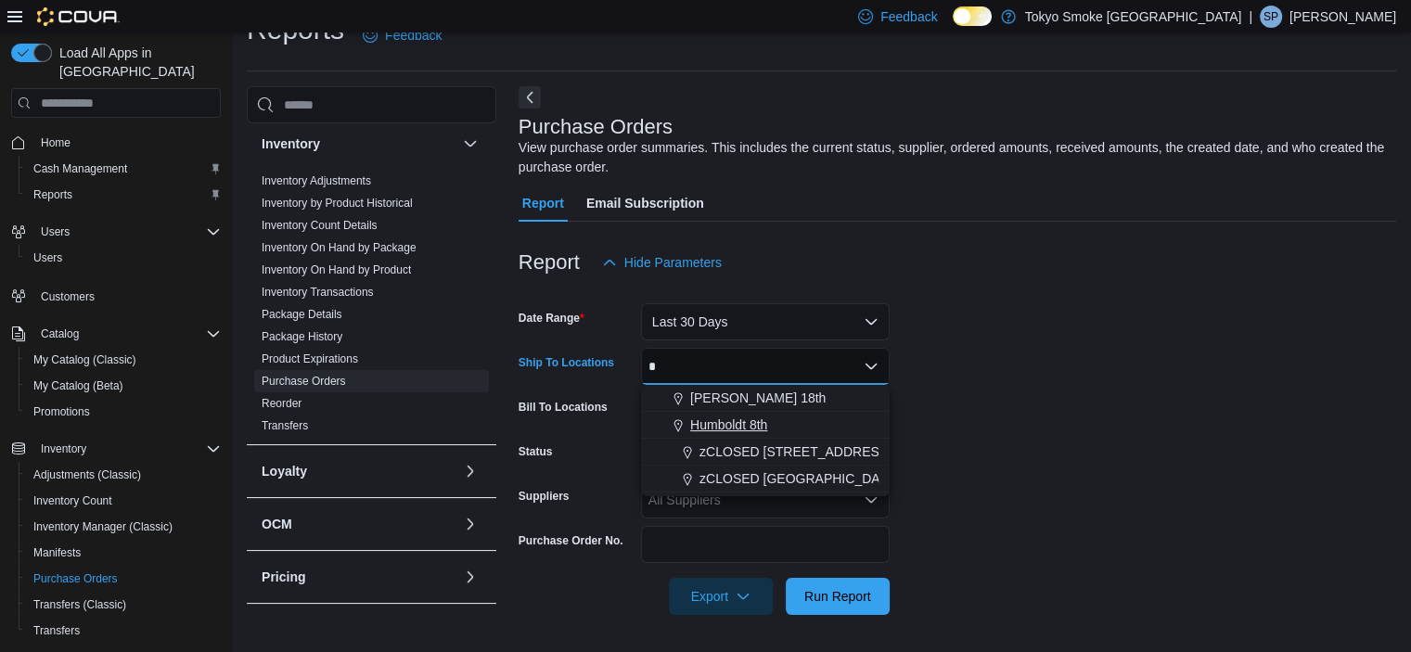
type input "*"
drag, startPoint x: 719, startPoint y: 422, endPoint x: 928, endPoint y: 422, distance: 208.8
click at [720, 422] on span "Humboldt 8th" at bounding box center [728, 425] width 77 height 19
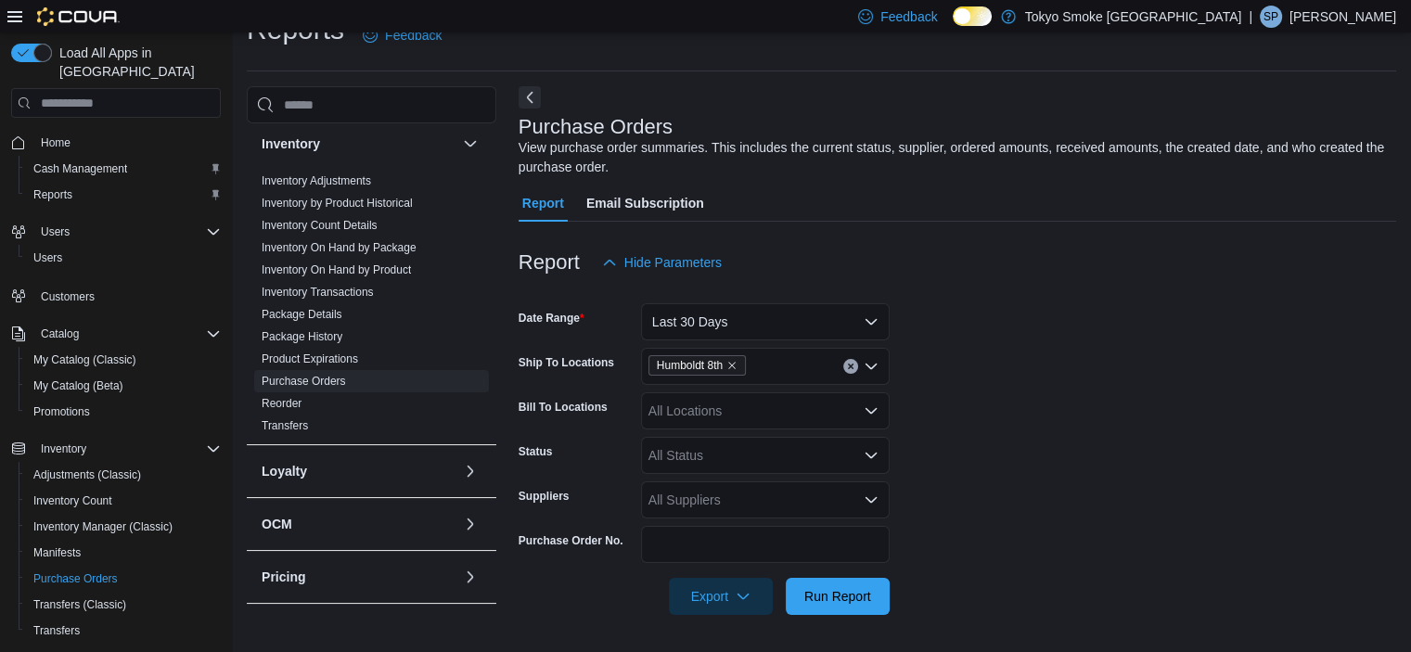
click at [1023, 440] on form "Date Range Last 30 Days Ship To Locations Humboldt 8th Bill To Locations All Lo…" at bounding box center [958, 448] width 878 height 334
click at [837, 600] on span "Run Report" at bounding box center [838, 595] width 67 height 19
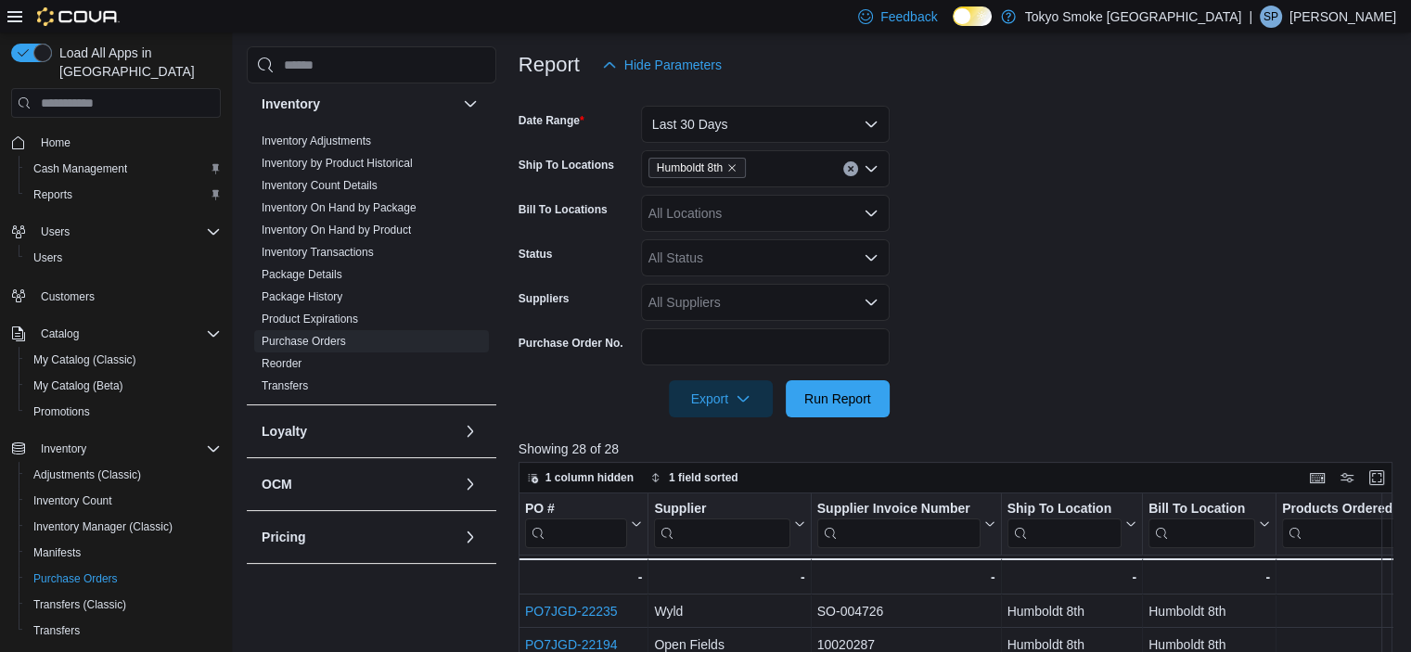
scroll to position [222, 0]
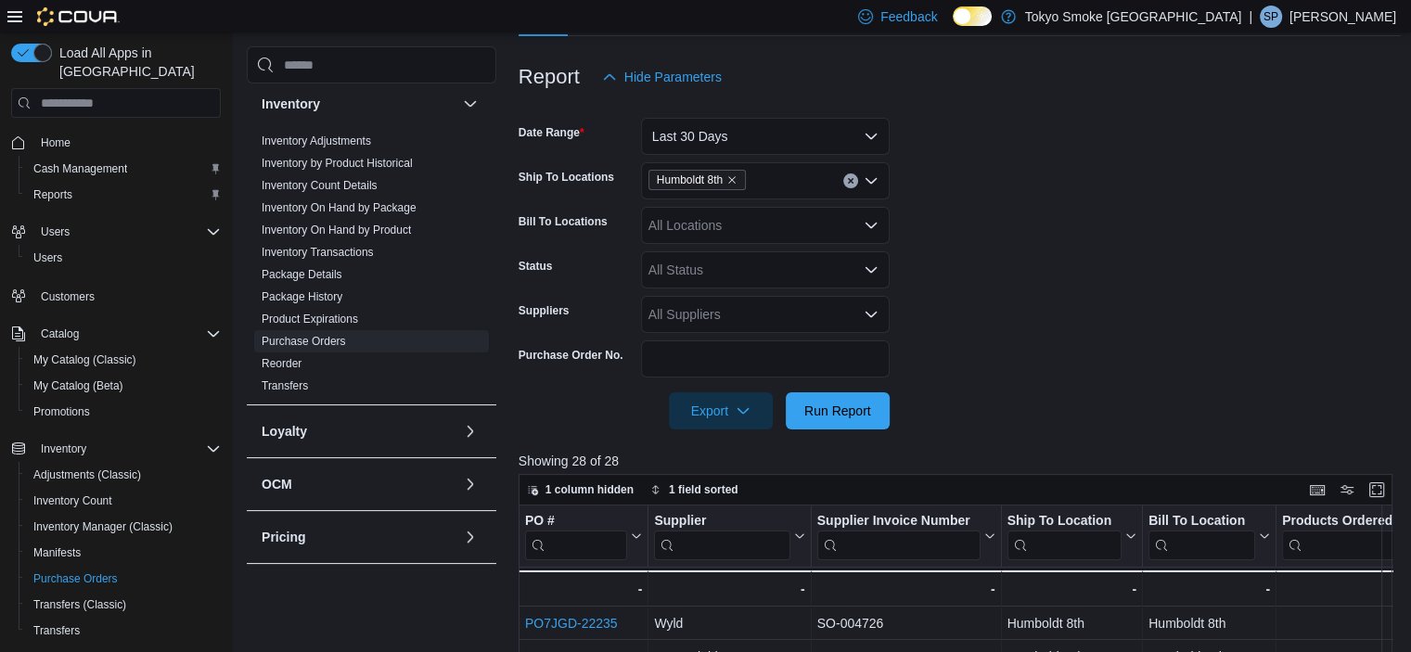
click at [722, 257] on div "All Status" at bounding box center [765, 269] width 249 height 37
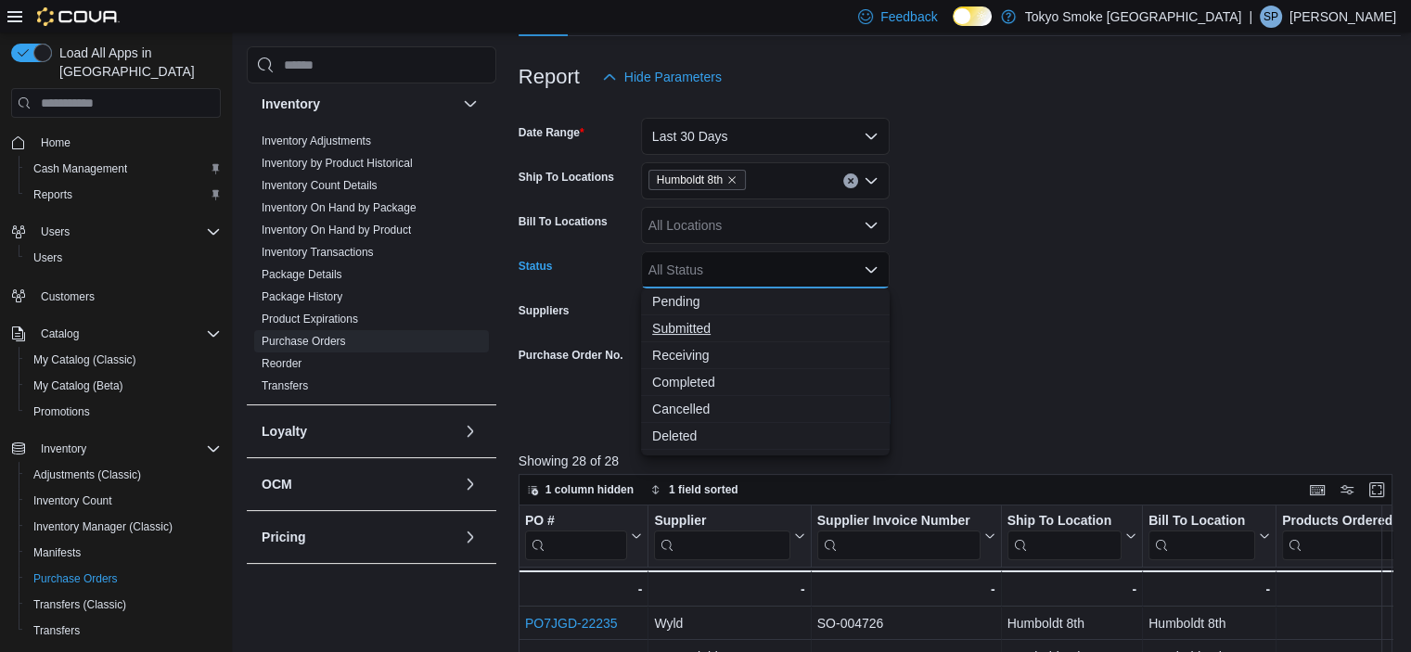
click at [702, 328] on span "Submitted" at bounding box center [765, 328] width 226 height 19
click at [980, 264] on form "Date Range Last 30 Days Ship To Locations Humboldt 8th Bill To Locations All Lo…" at bounding box center [960, 263] width 883 height 334
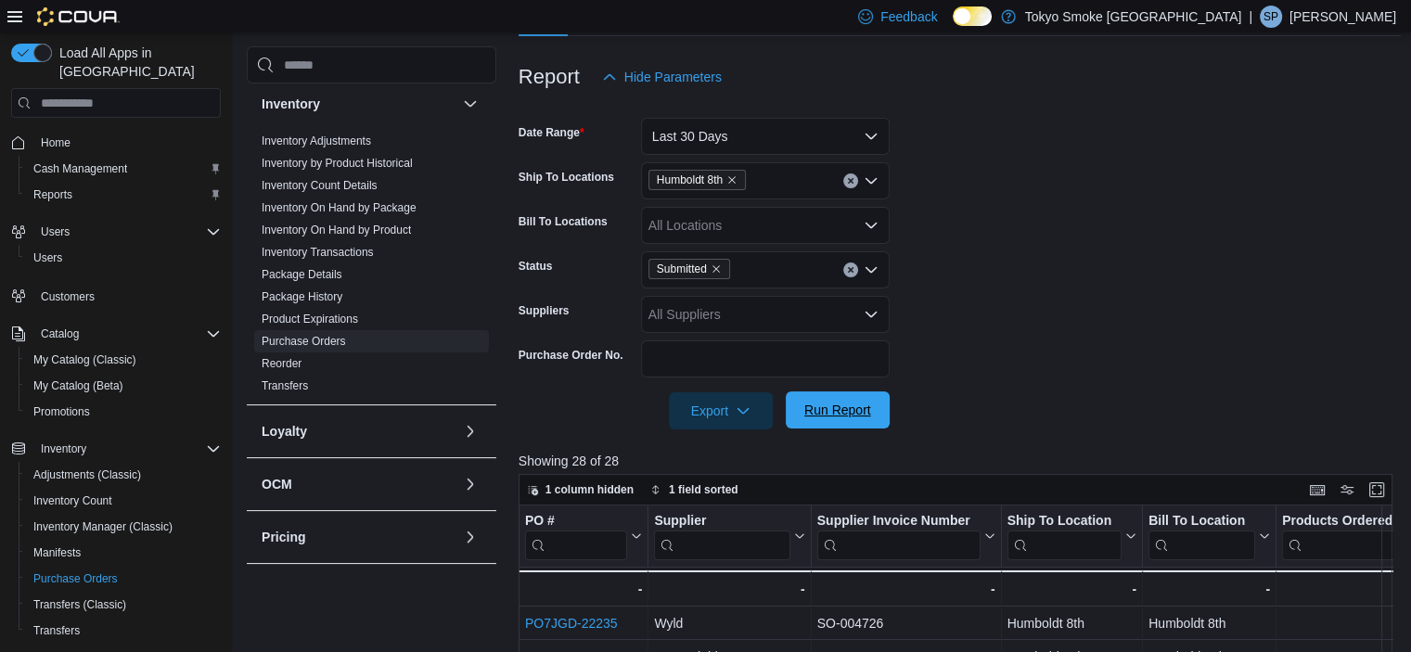
click at [833, 401] on span "Run Report" at bounding box center [838, 410] width 82 height 37
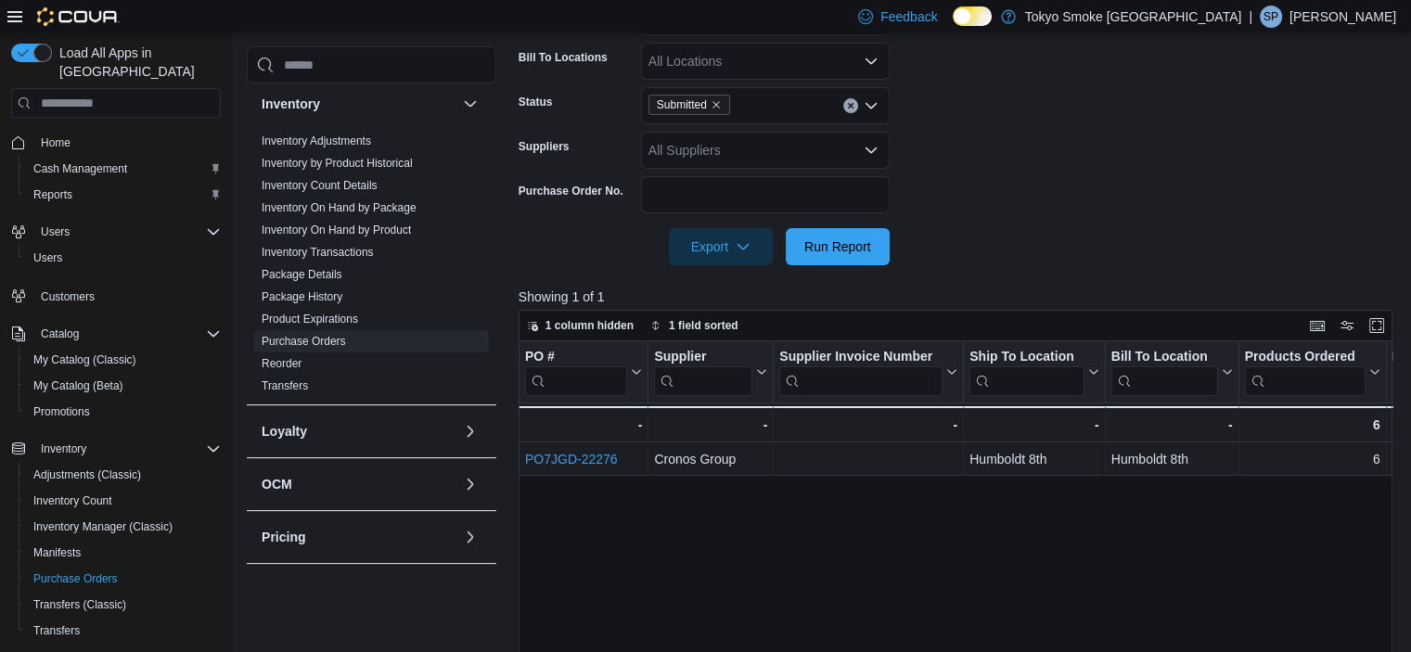
scroll to position [407, 0]
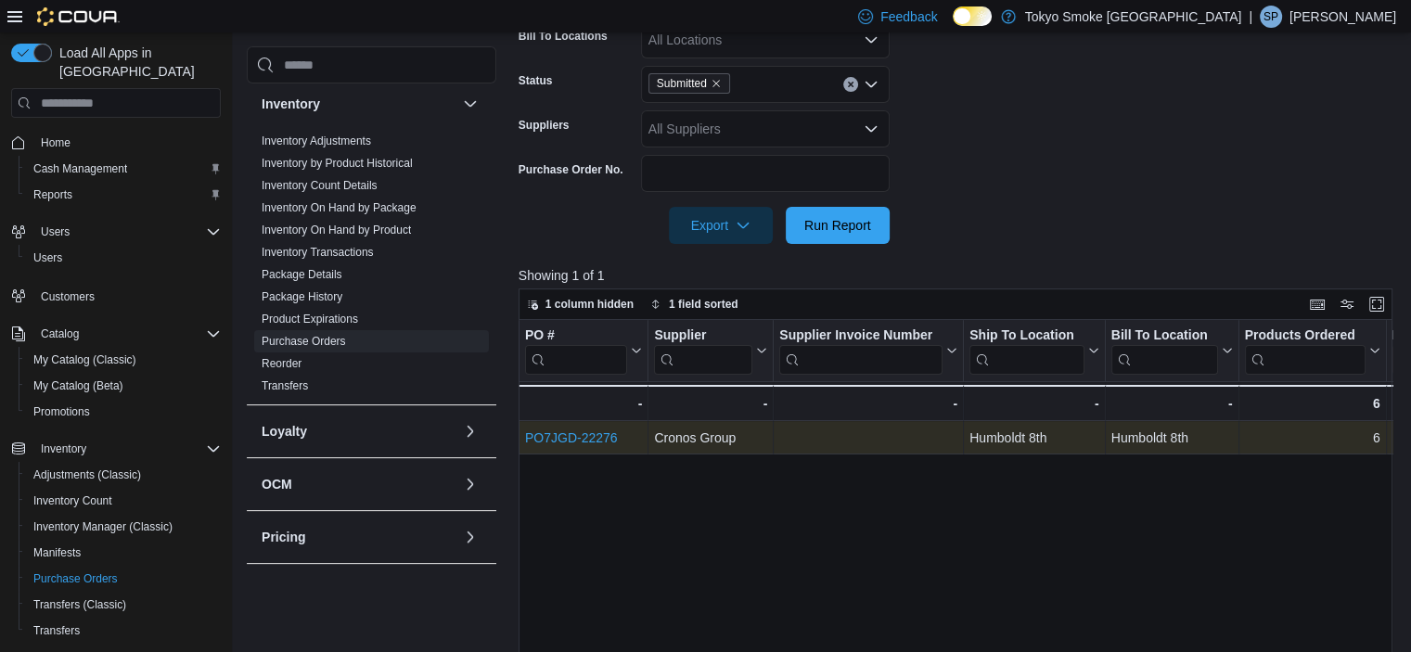
click at [563, 438] on link "PO7JGD-22276" at bounding box center [571, 438] width 93 height 15
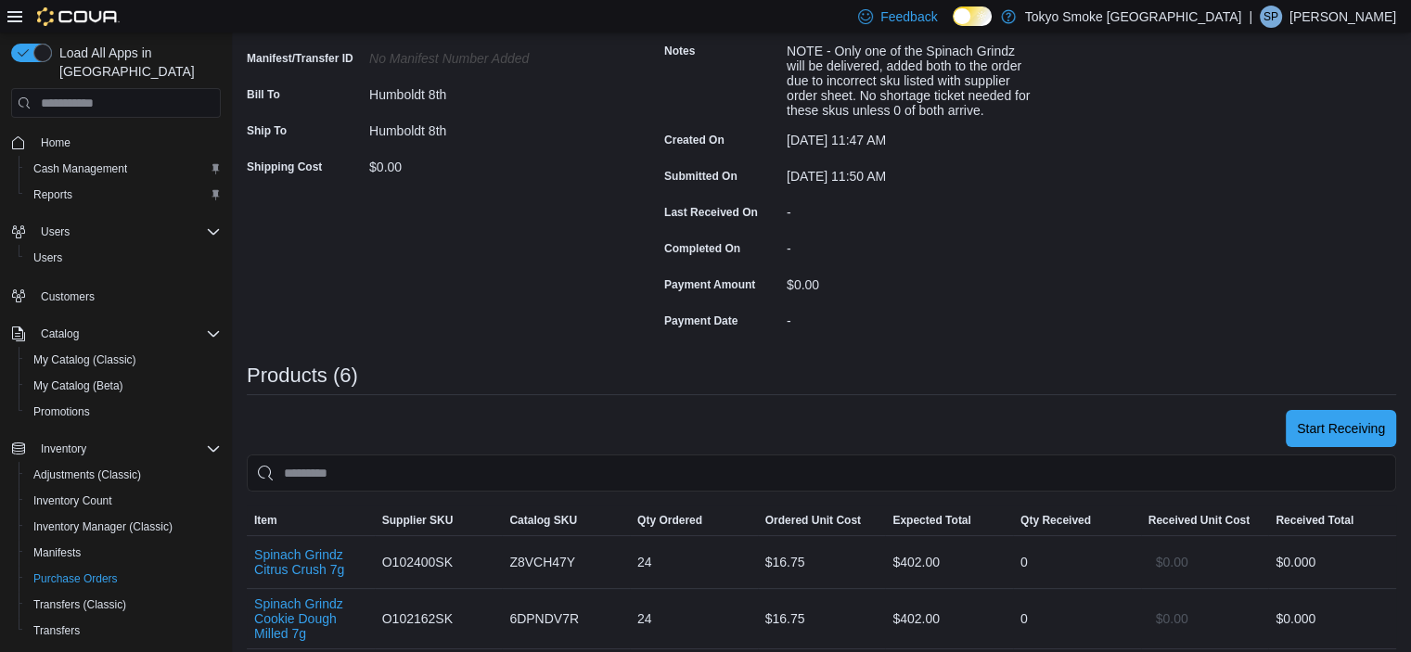
scroll to position [267, 0]
